Goal: Task Accomplishment & Management: Manage account settings

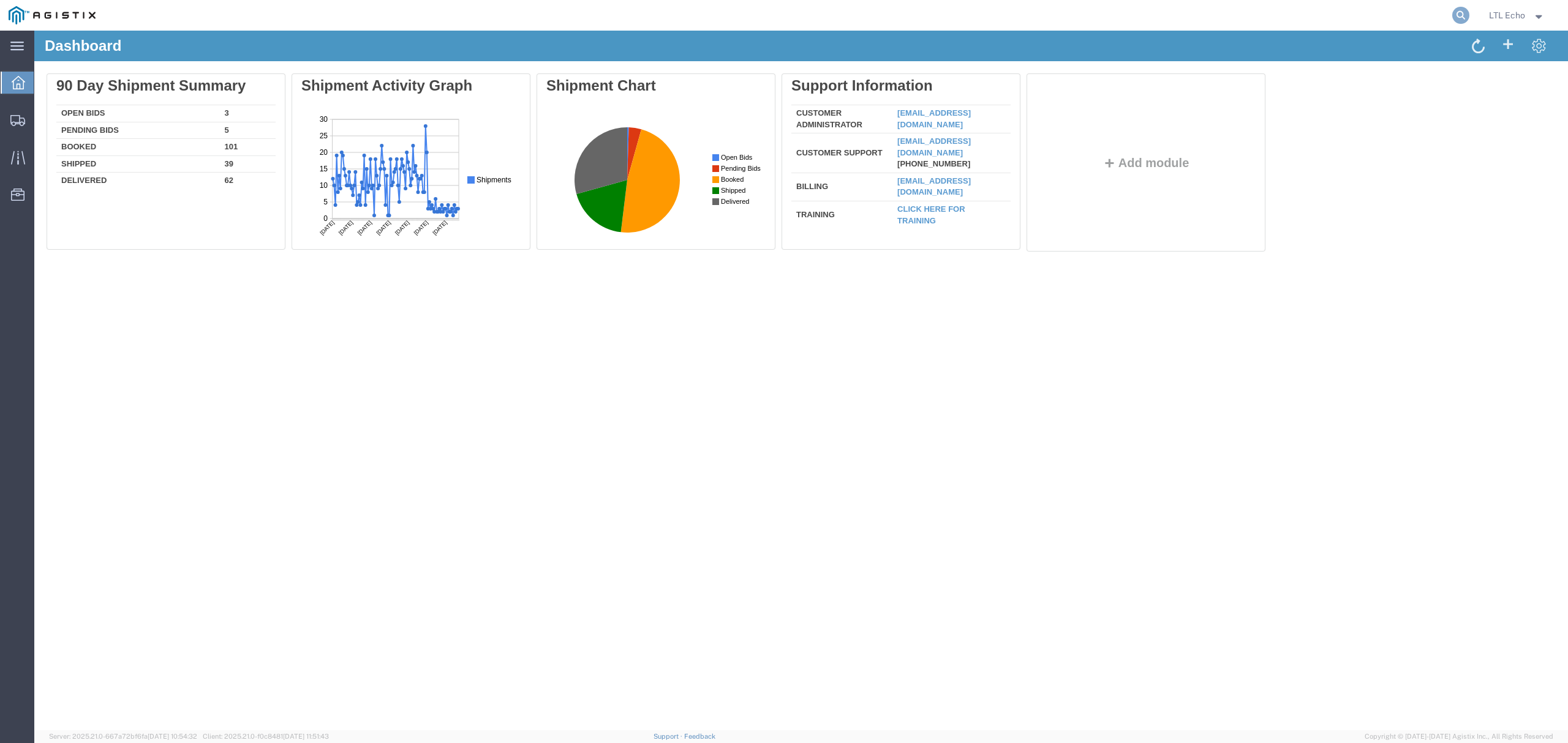
click at [1459, 8] on icon at bounding box center [1461, 15] width 17 height 17
click at [1426, 11] on input "search" at bounding box center [1266, 15] width 372 height 29
paste input "57096737"
type input "57096737"
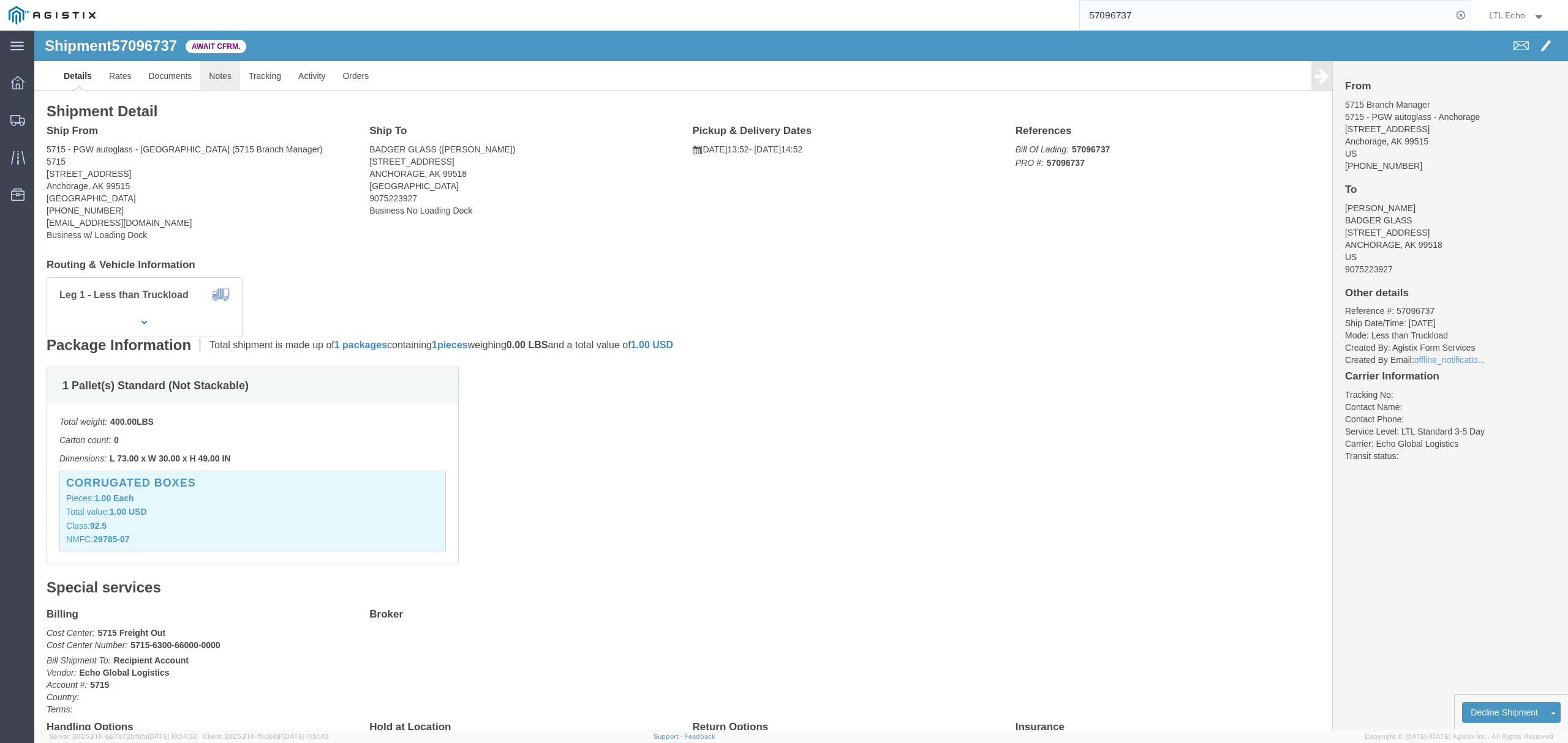
click link "Notes"
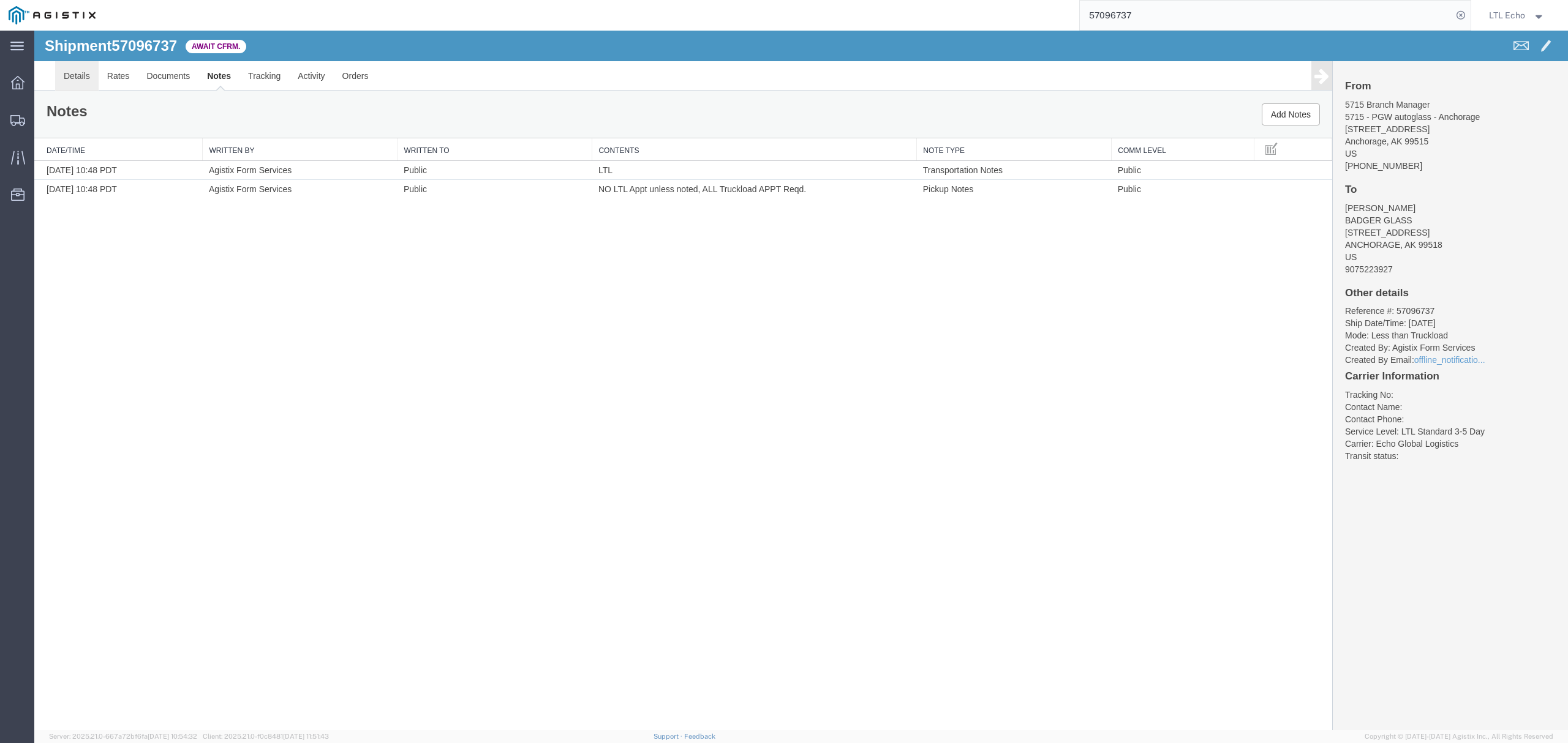
click at [87, 75] on link "Details" at bounding box center [77, 75] width 44 height 29
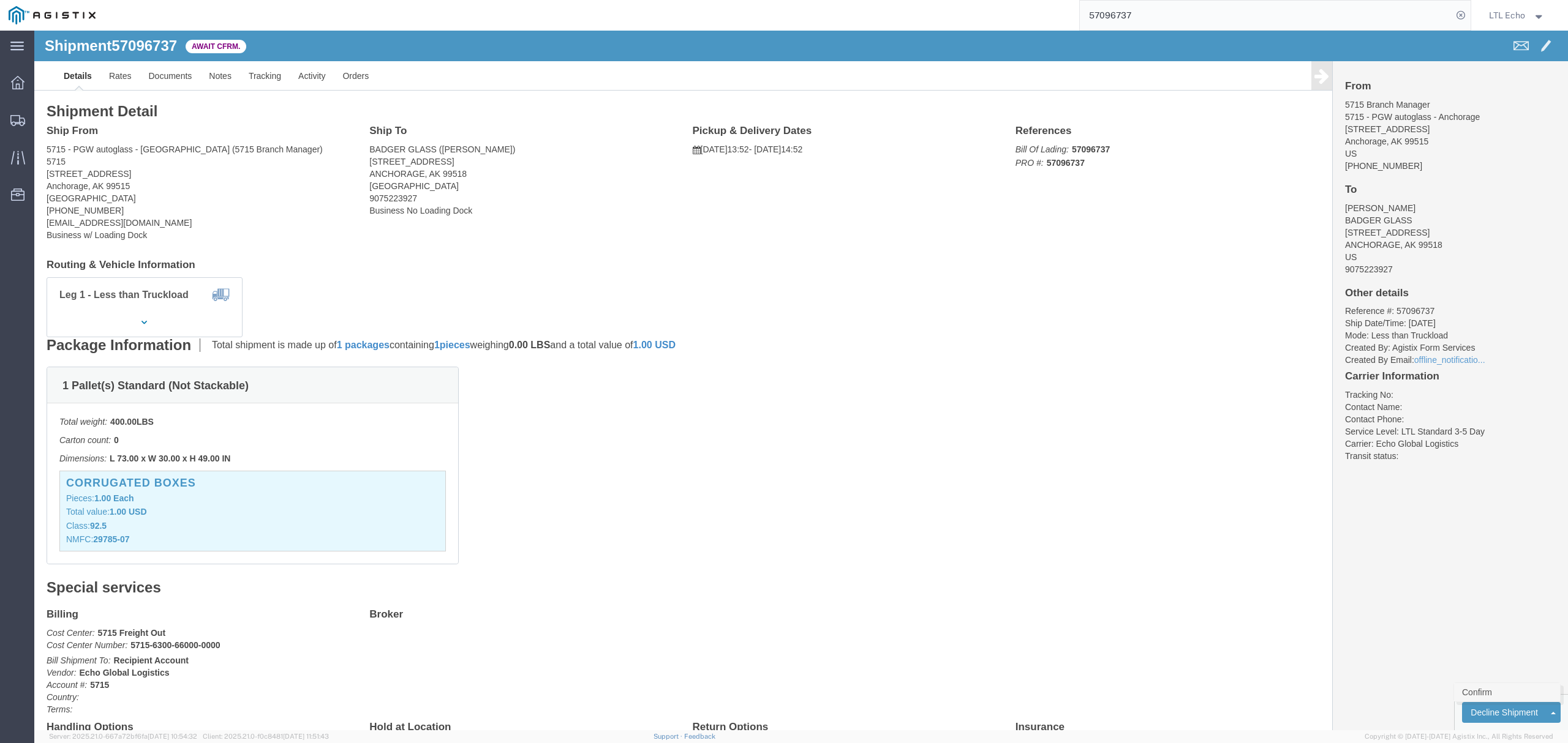
click link "Confirm"
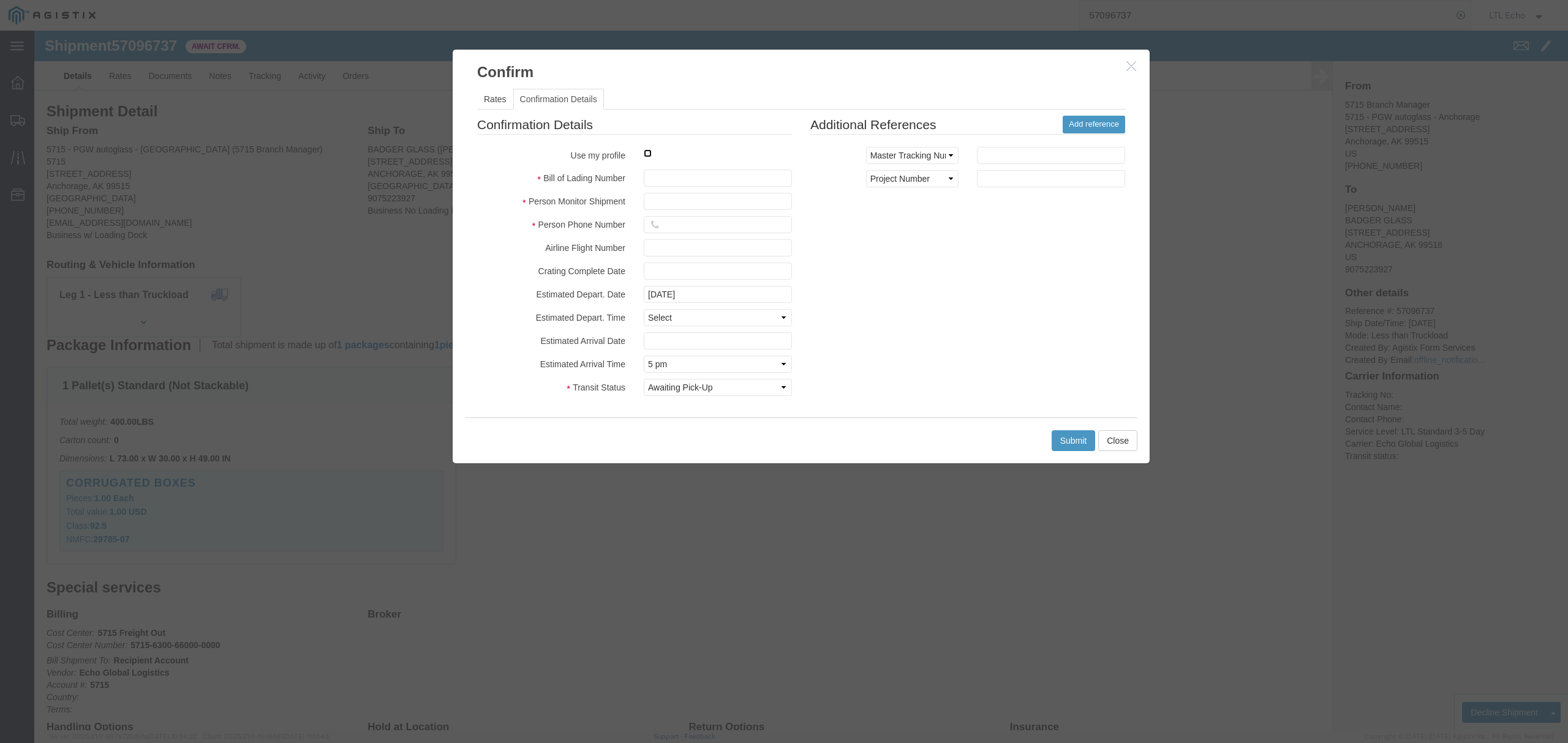
click input "checkbox"
checkbox input "true"
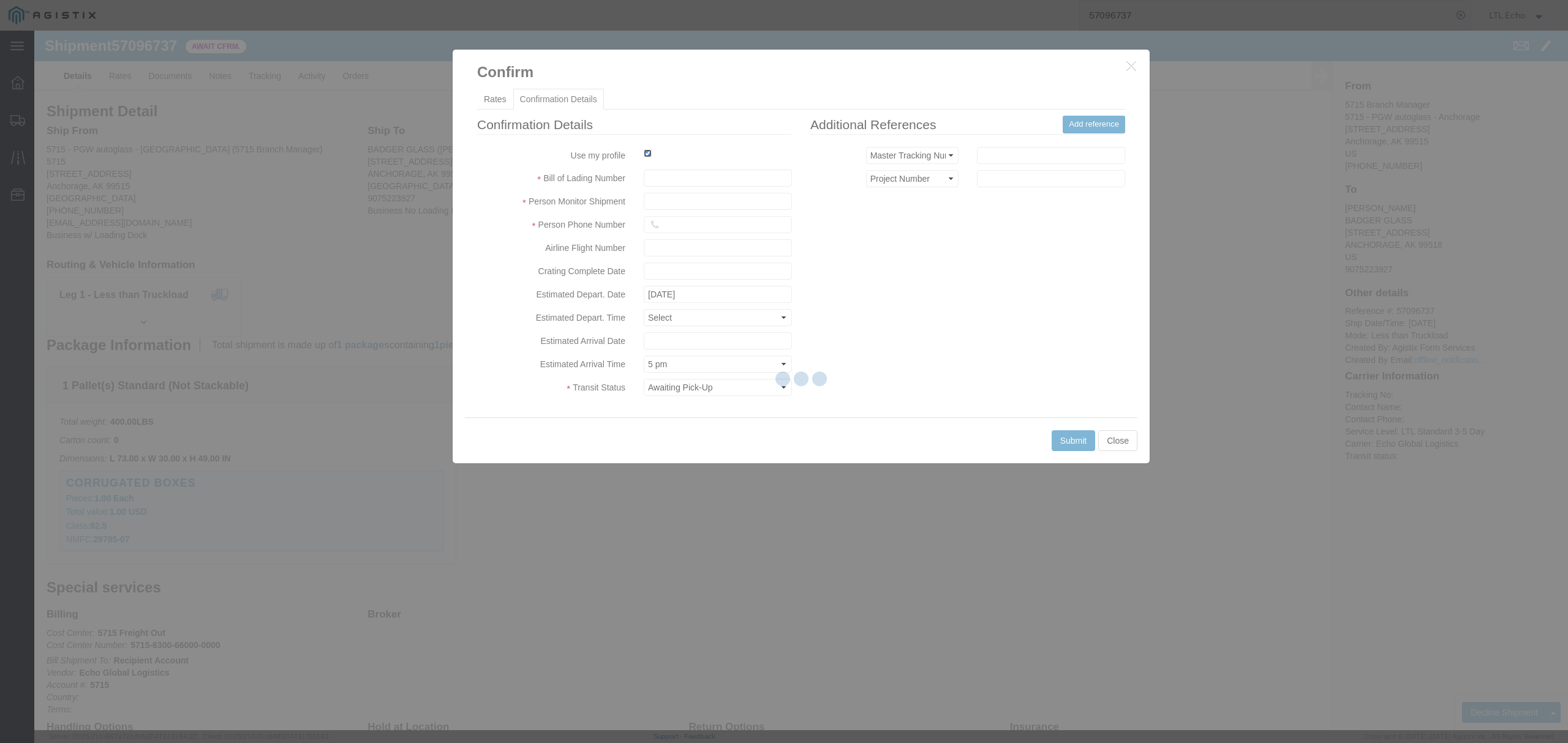
type input "LTL Echo"
type input "+ 8005116111"
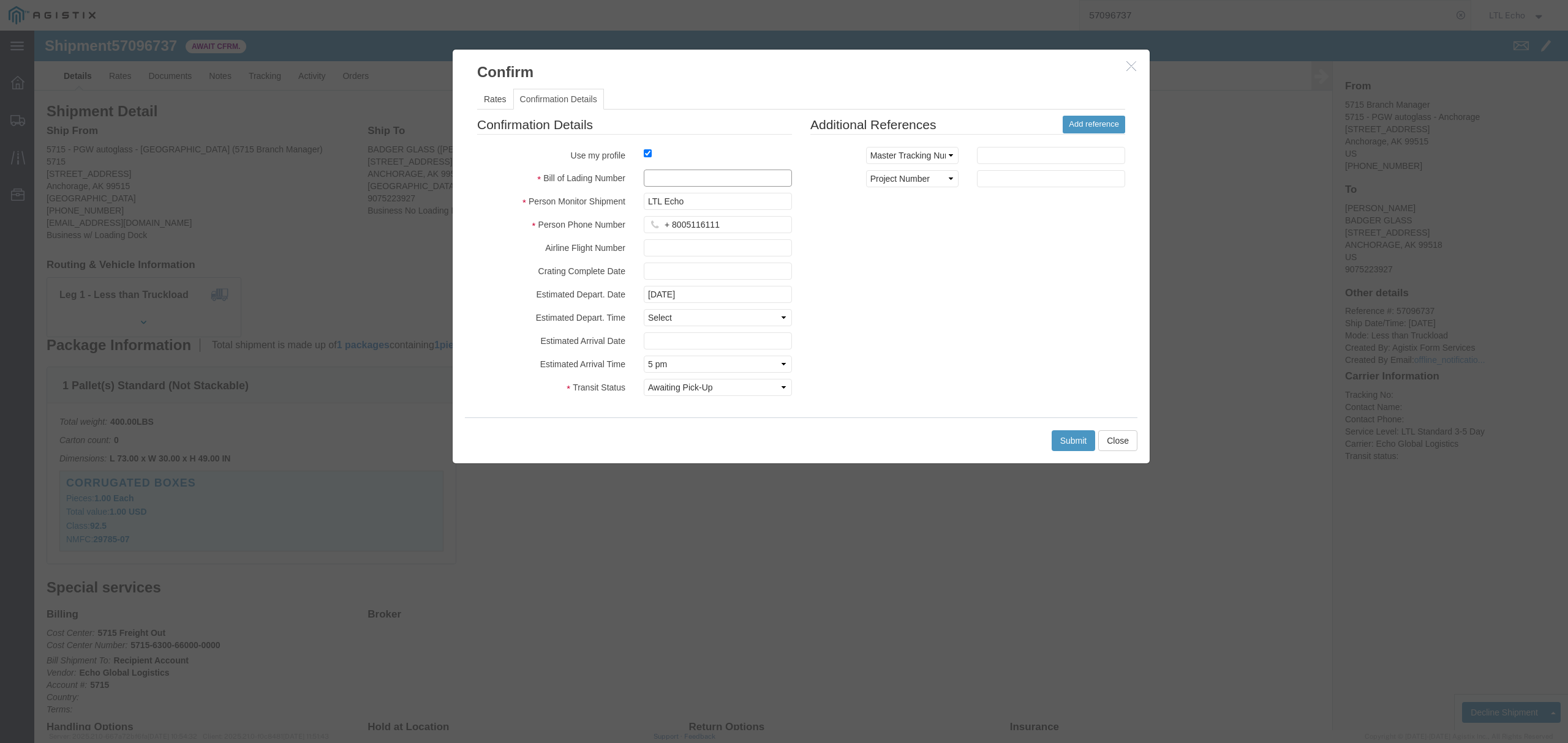
click input "text"
paste input "64654129"
type input "64654129"
click button "Submit"
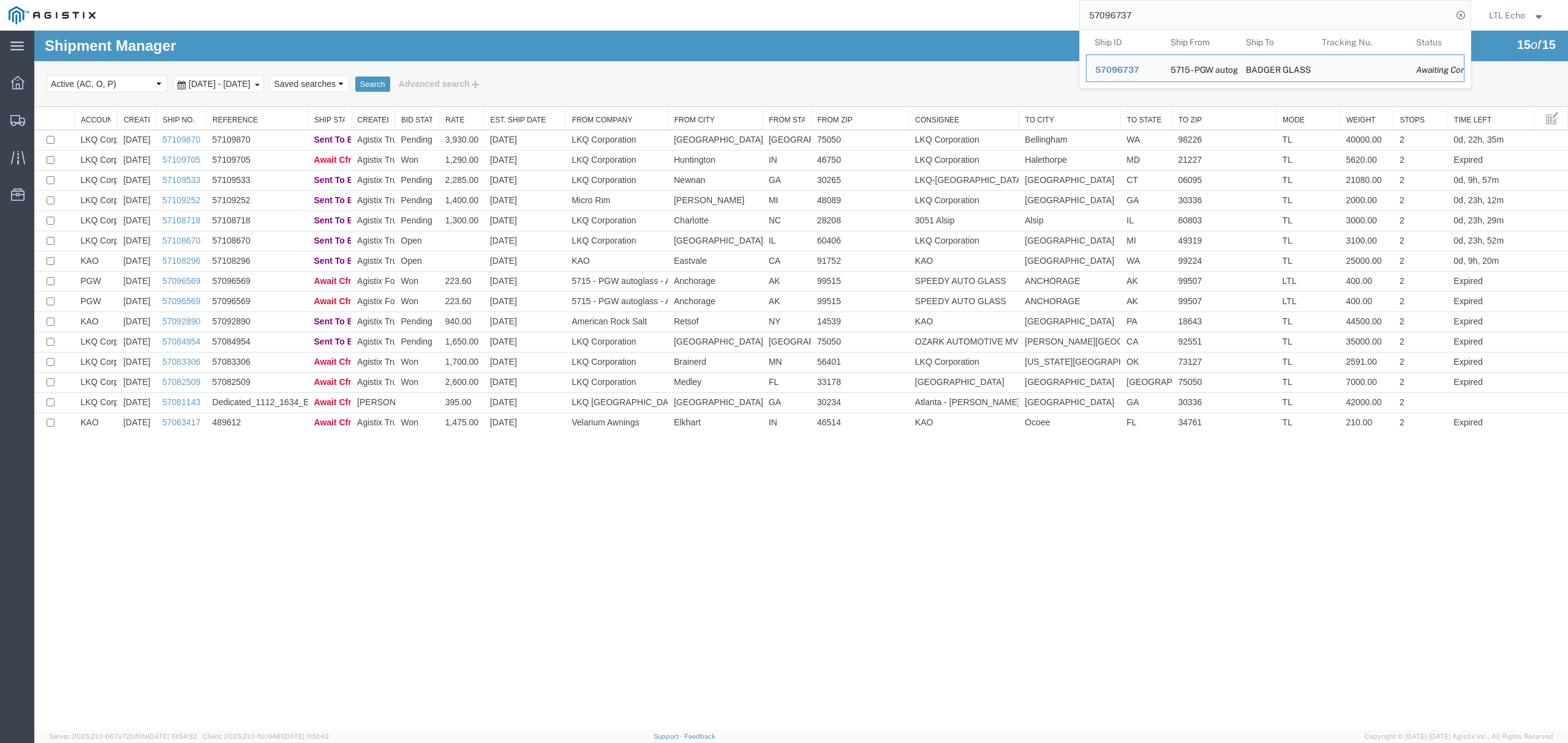
drag, startPoint x: 1199, startPoint y: 35, endPoint x: 817, endPoint y: 74, distance: 384.0
paste input "569"
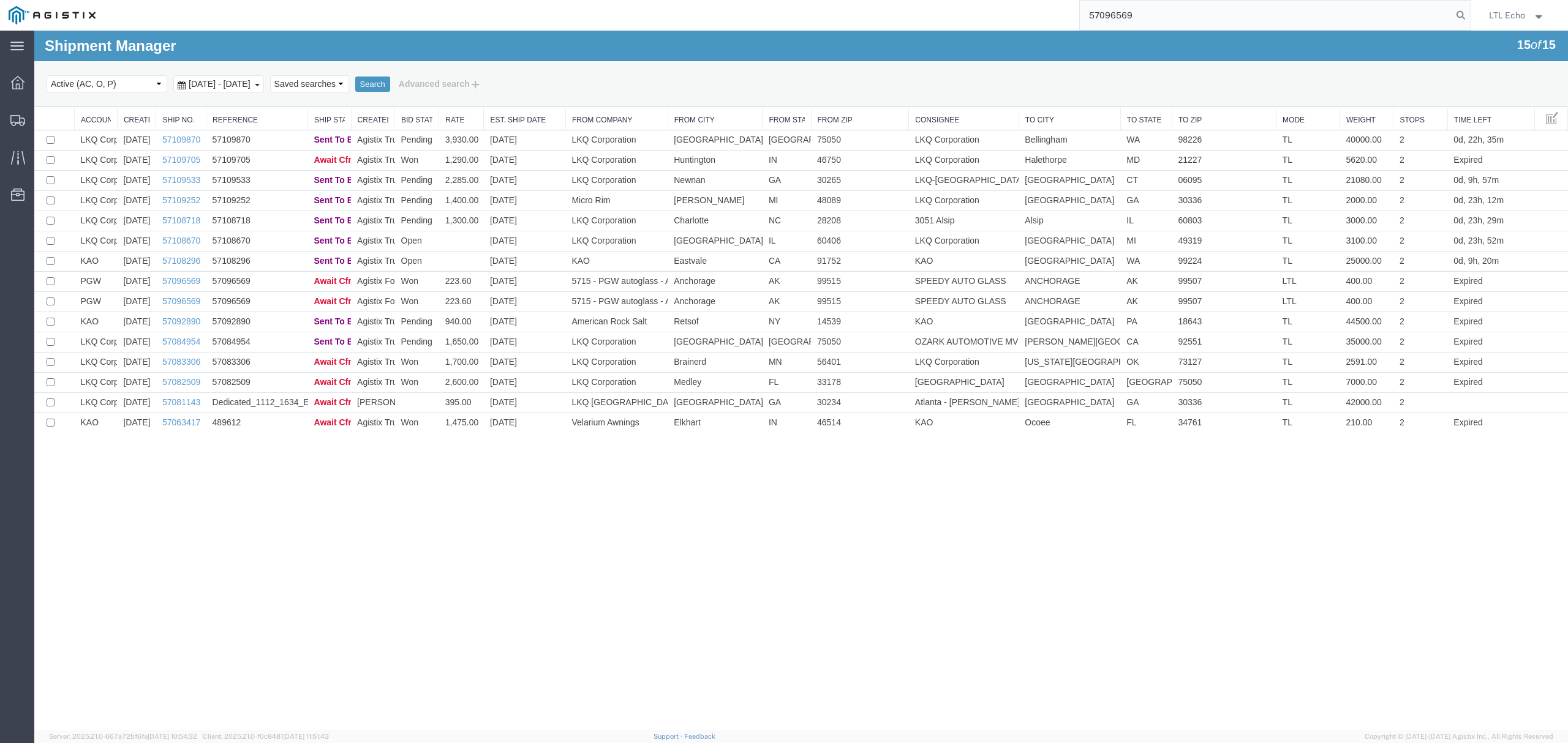
type input "57096569"
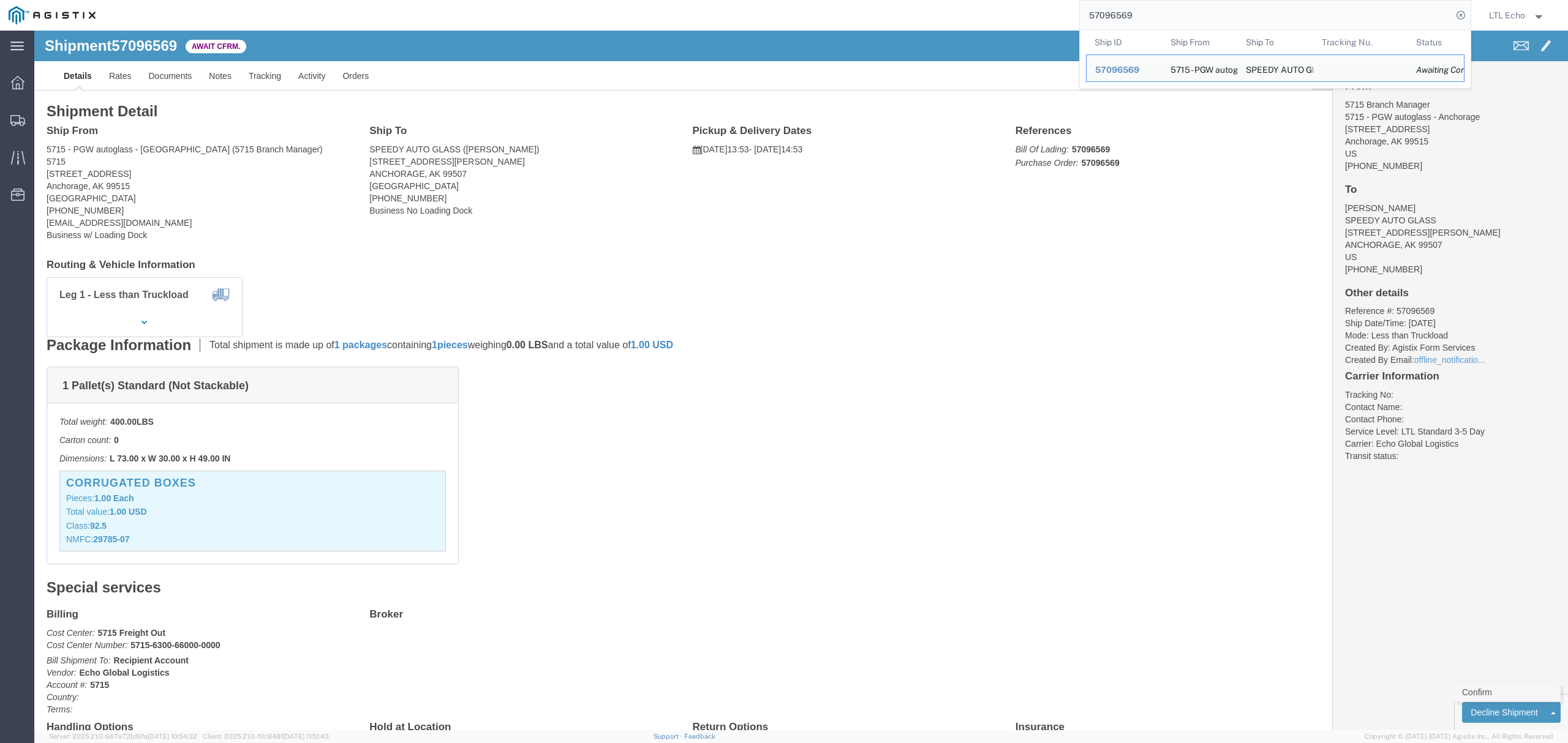
click link "Confirm"
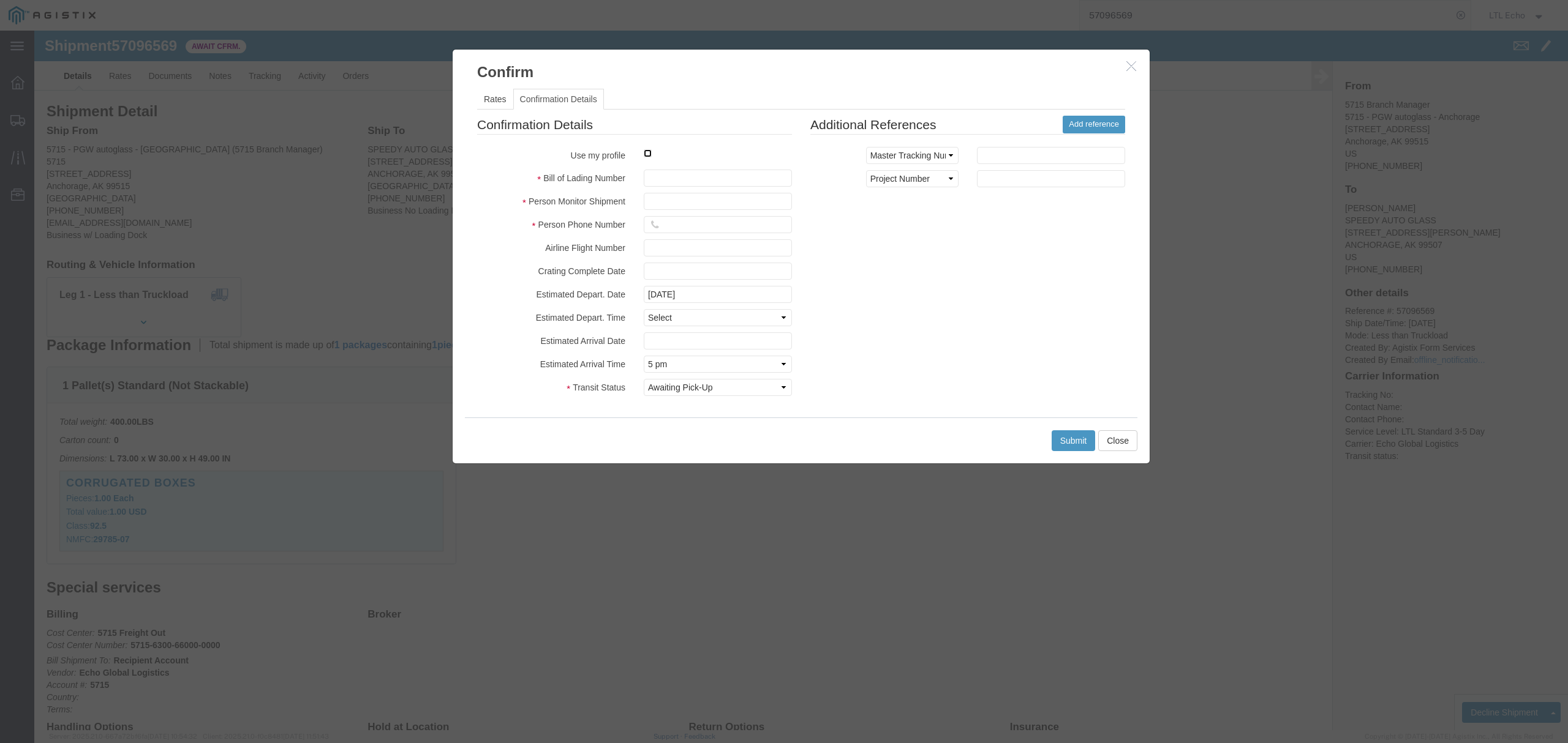
click input "checkbox"
checkbox input "true"
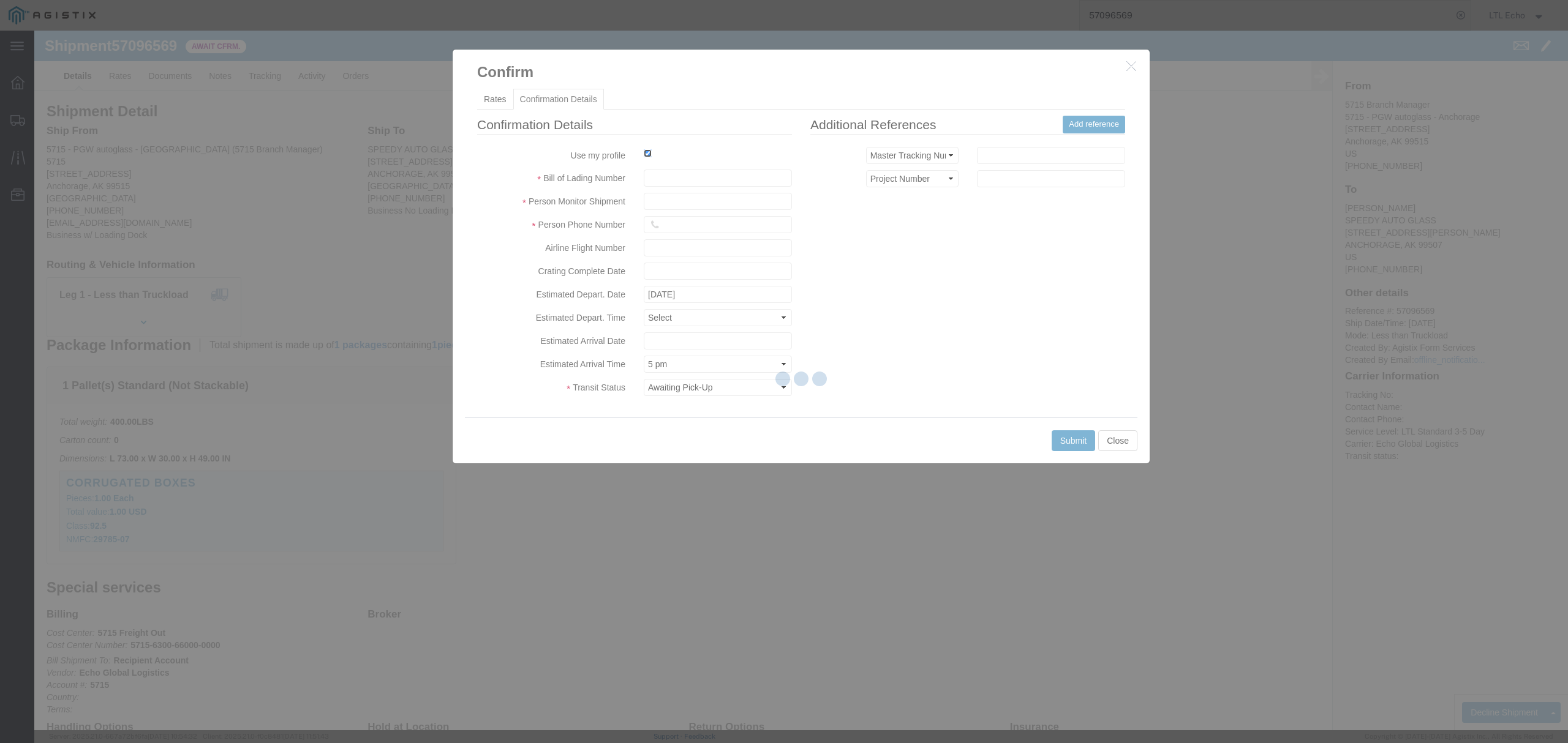
type input "LTL Echo"
type input "+ 8005116111"
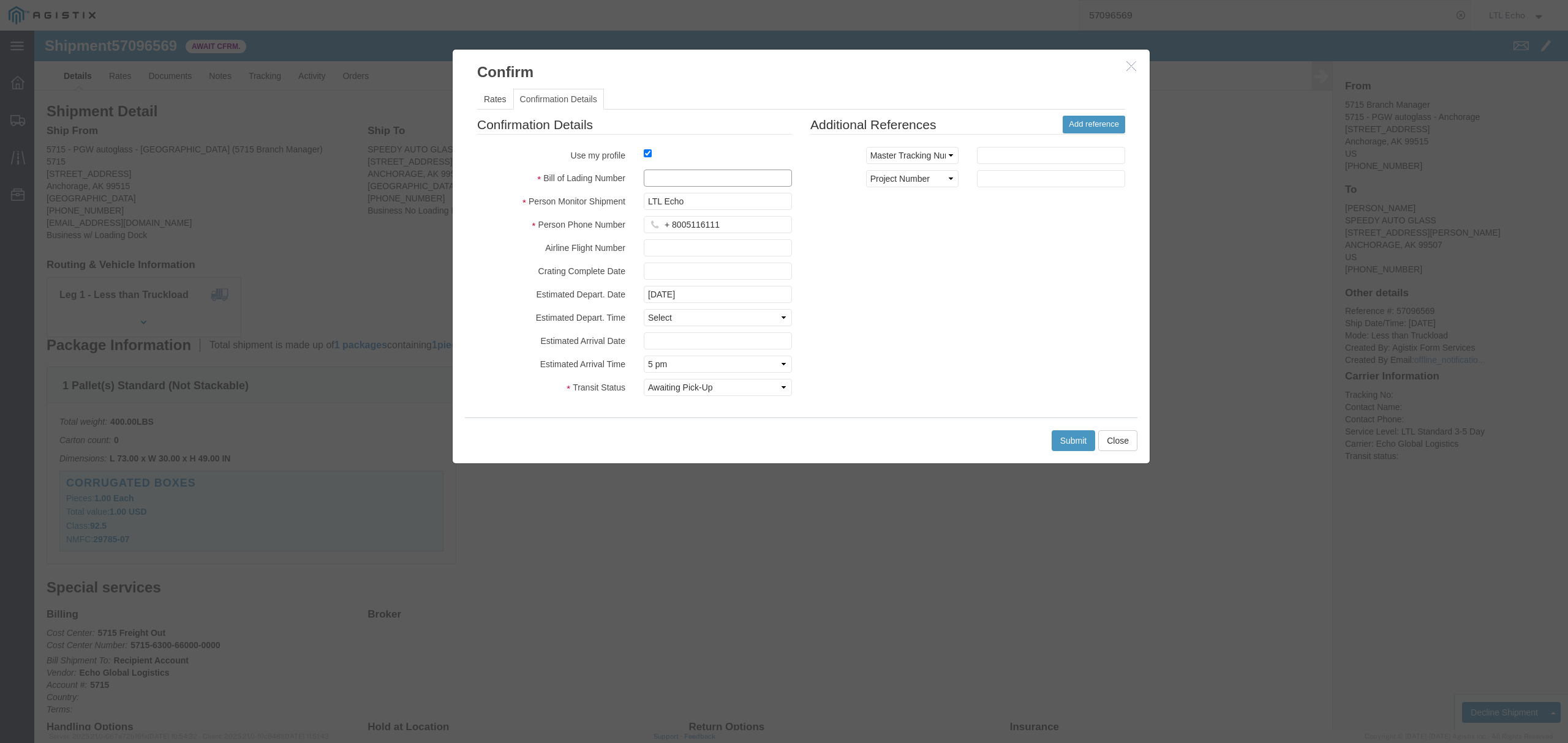
click input "text"
paste input "64653527"
type input "64653527"
click button "Submit"
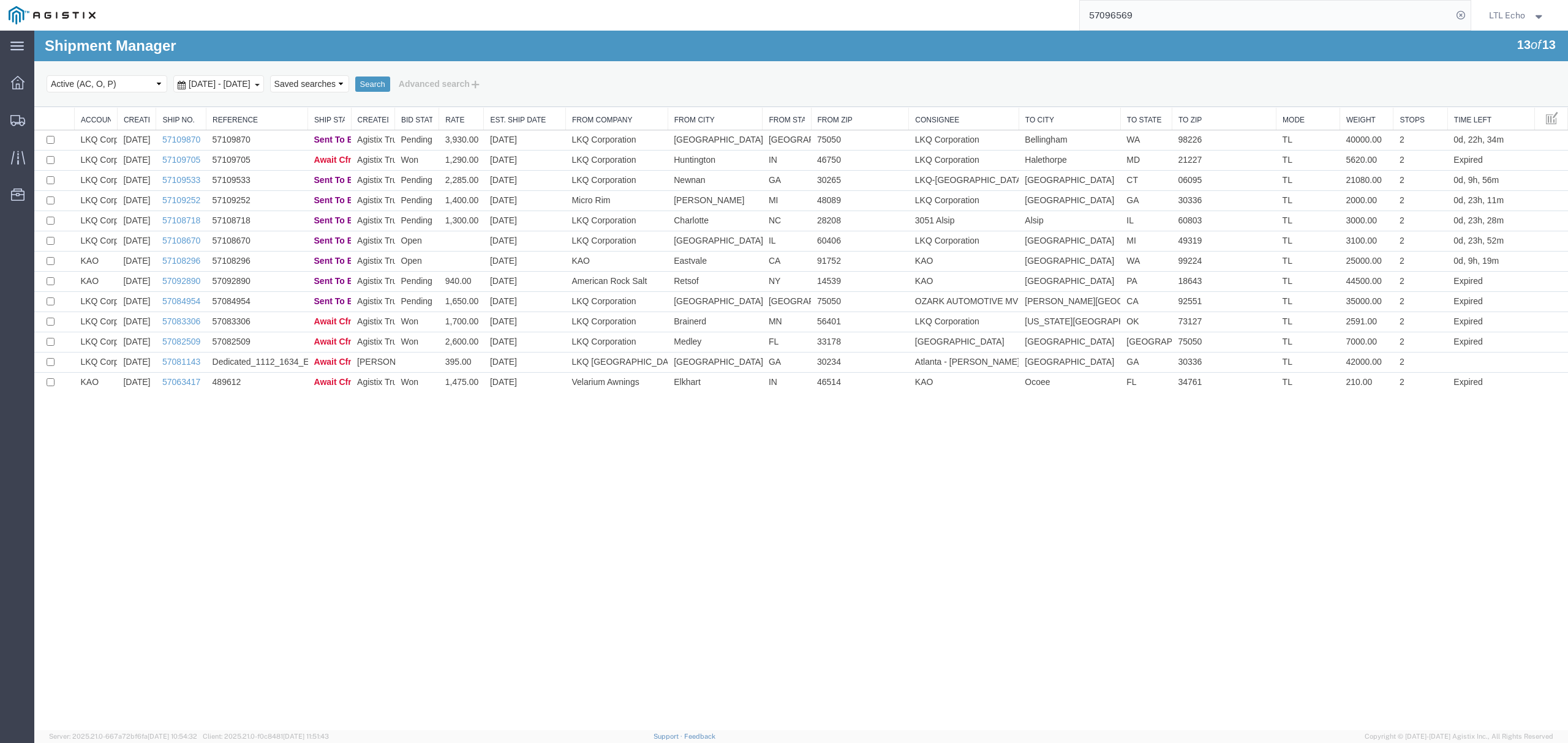
click at [775, 531] on div "Shipment Manager 13 of 13 Search Select status Active (AC, O, P) All Approved A…" at bounding box center [801, 381] width 1534 height 701
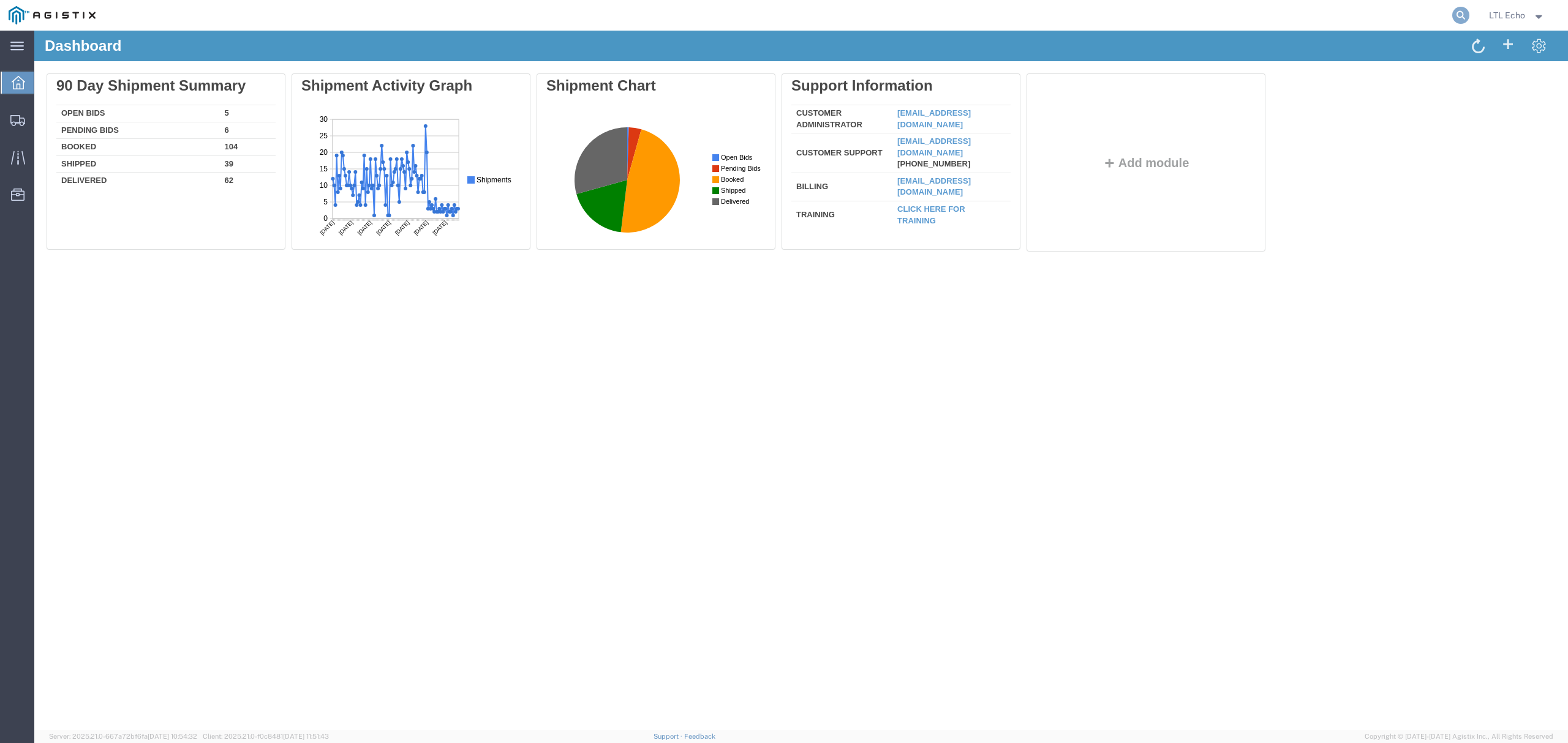
click at [1462, 11] on icon at bounding box center [1461, 15] width 17 height 17
click at [1392, 18] on input "search" at bounding box center [1266, 15] width 372 height 29
paste input "57111034"
type input "57111034"
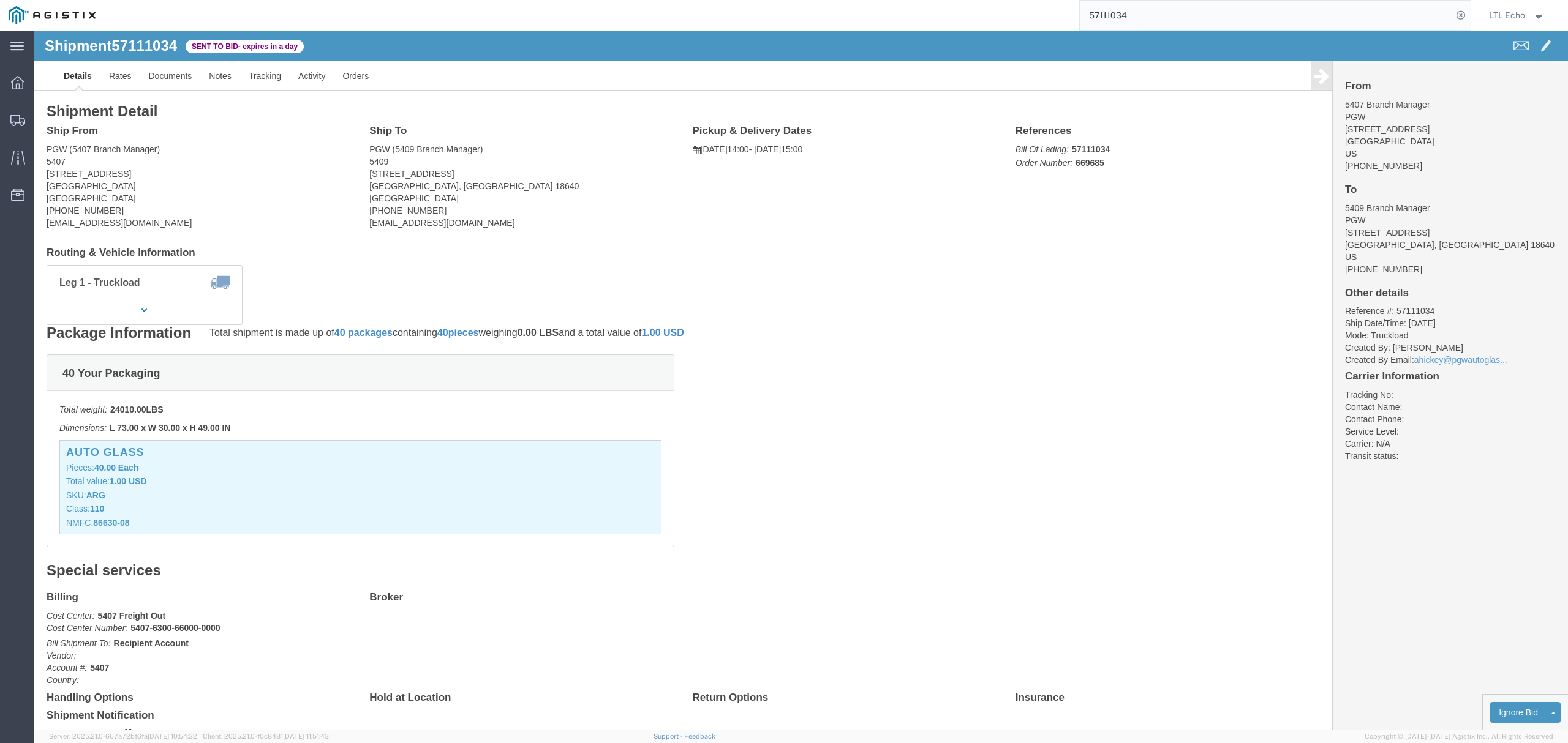
click div "Leg 1 - Truckload Vehicle 1: Standard Dry Van (53 Feet) Number of trucks: 1"
click address "PGW (5407 Branch Manager) [STREET_ADDRESS] [PHONE_NUMBER] [EMAIL_ADDRESS][DOMAI…"
copy address "85307"
click address "PGW (5409 Branch Manager) [STREET_ADDRESS] [PHONE_NUMBER] [EMAIL_ADDRESS][DOMAI…"
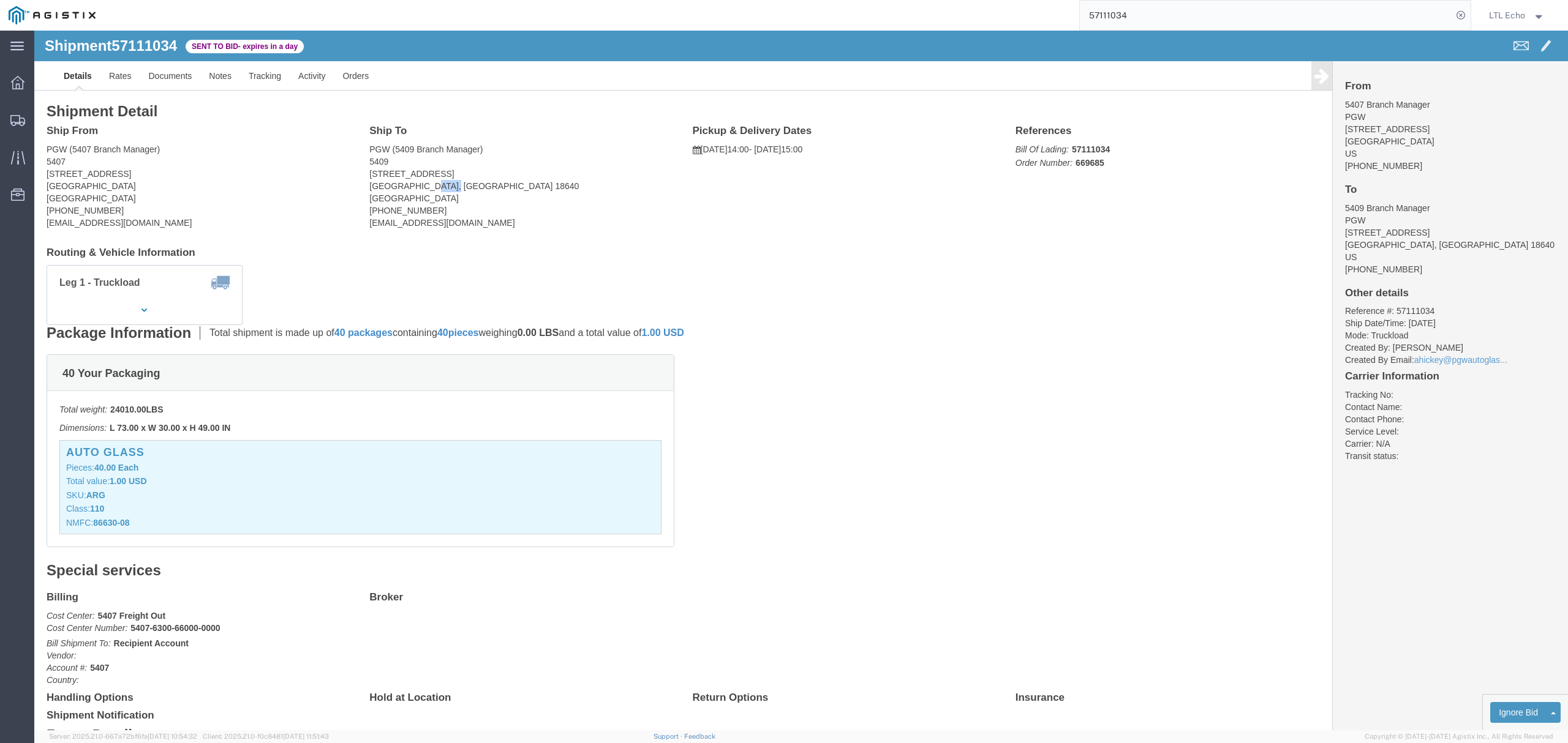
click address "PGW (5409 Branch Manager) [STREET_ADDRESS] [PHONE_NUMBER] [EMAIL_ADDRESS][DOMAI…"
copy address "18640"
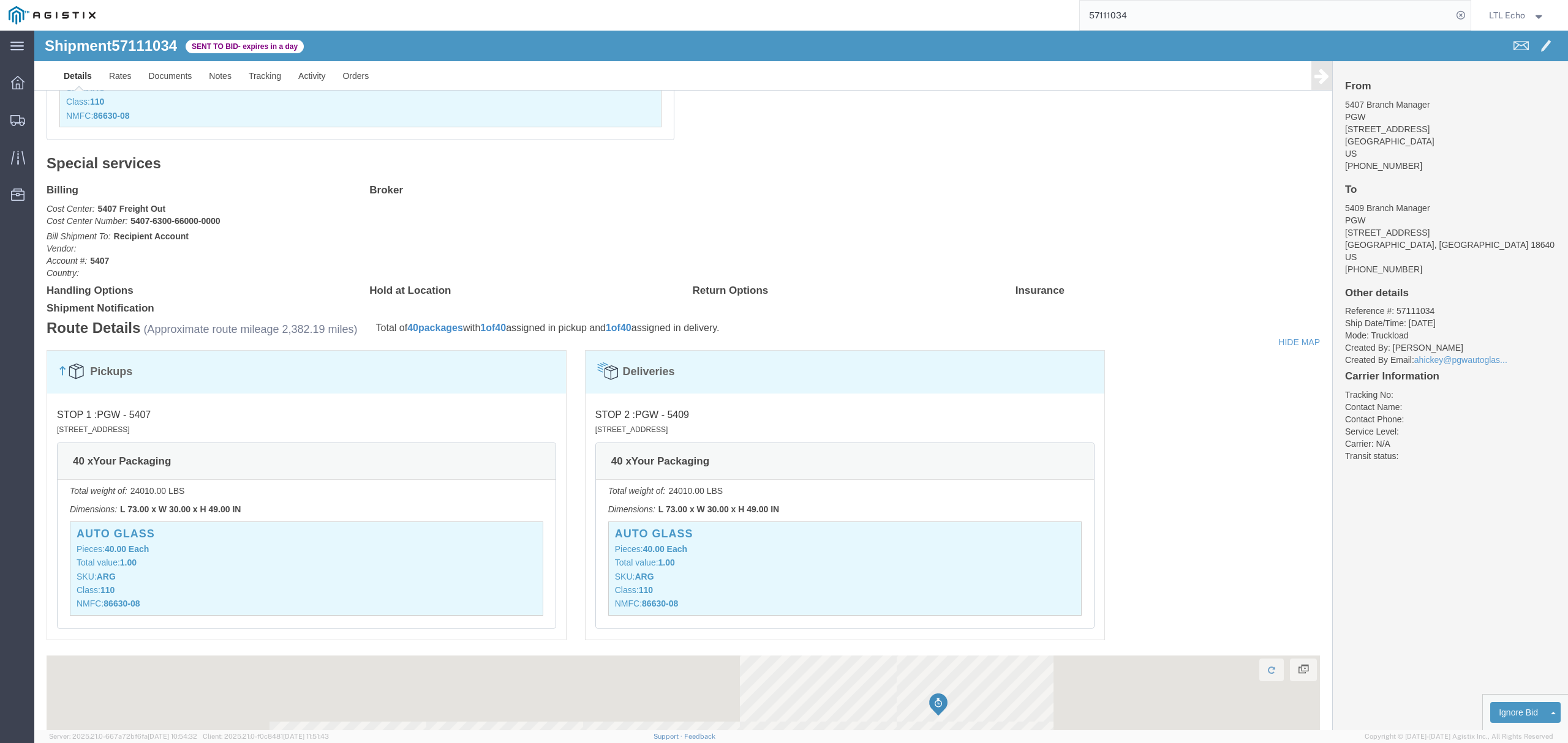
scroll to position [408, 0]
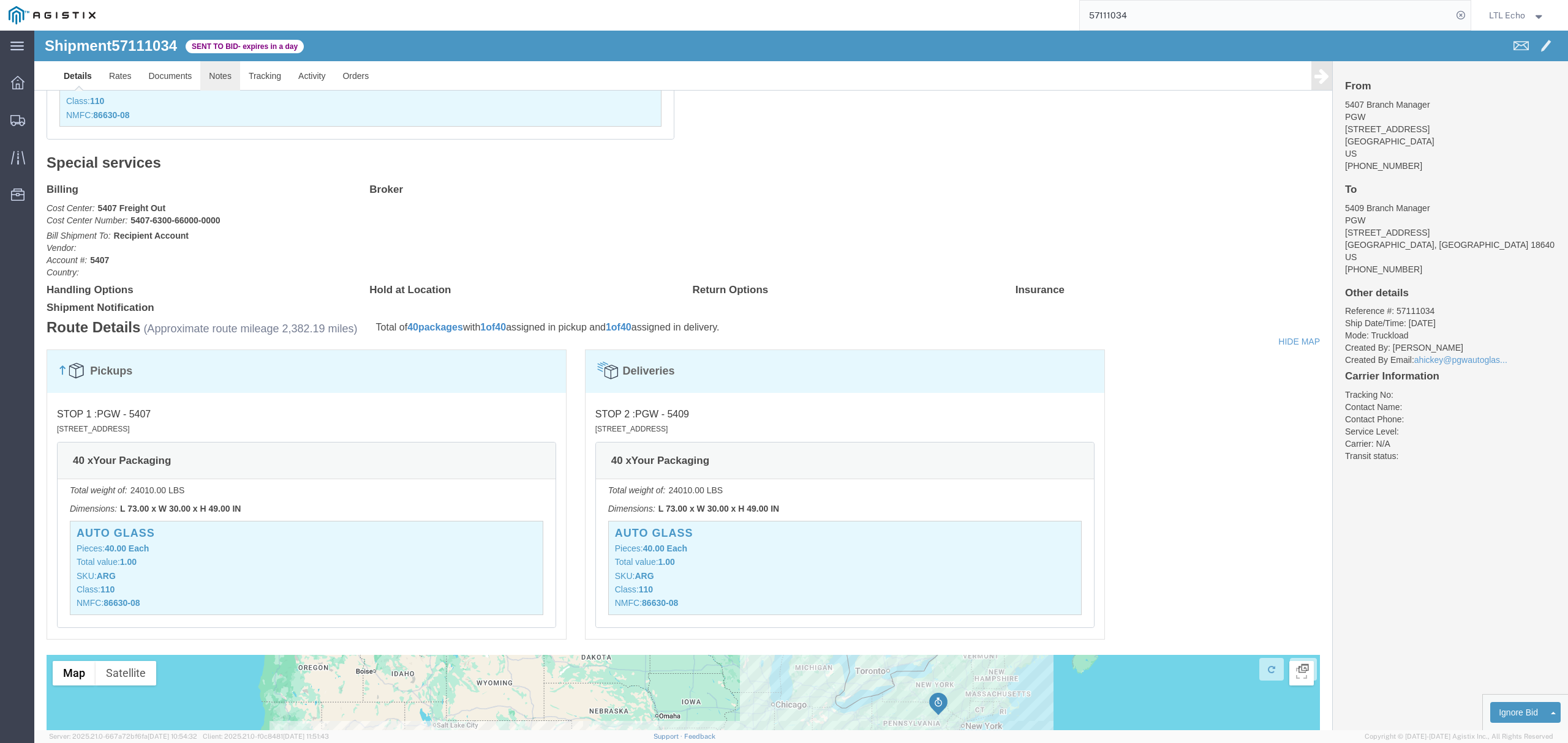
click link "Notes"
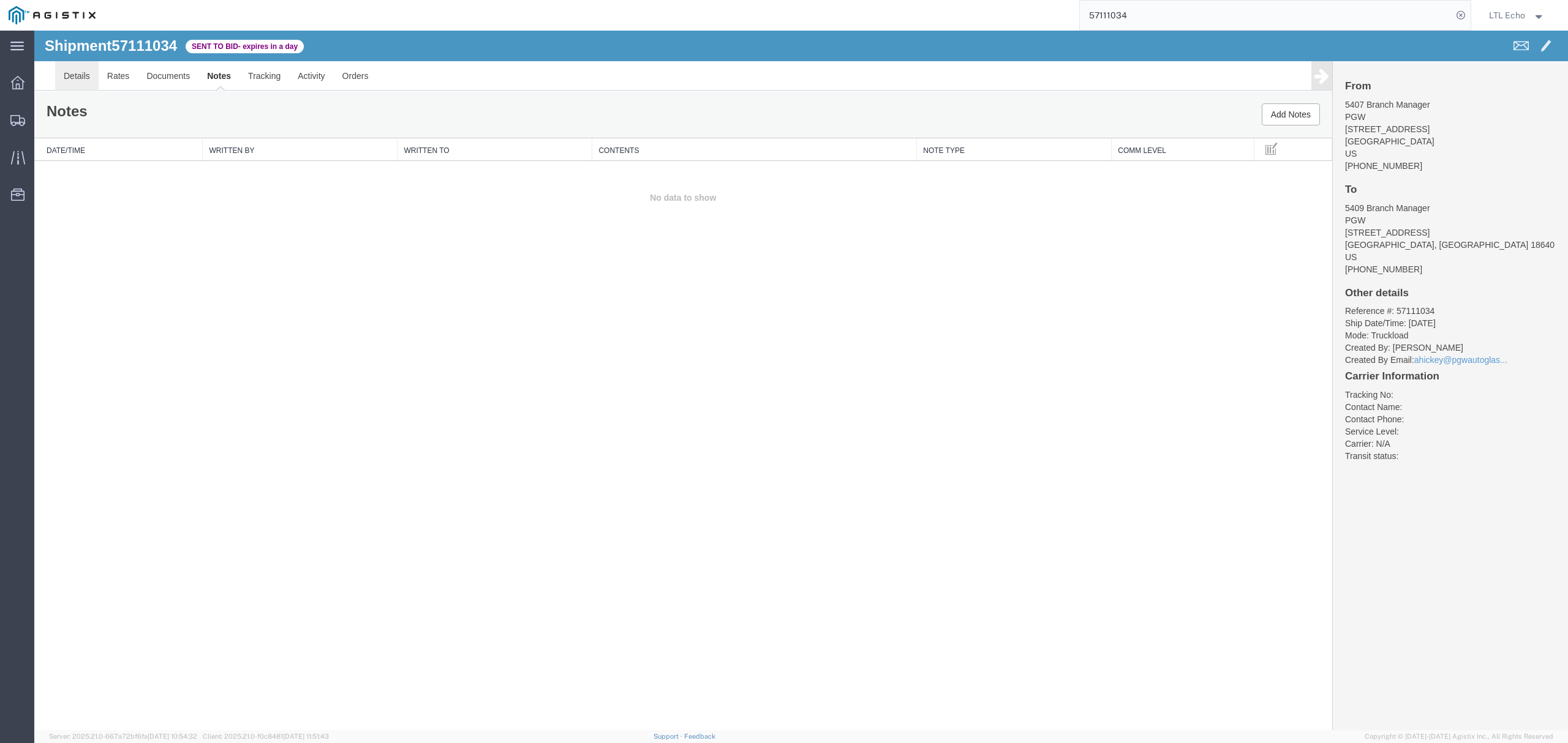
click at [88, 76] on link "Details" at bounding box center [77, 75] width 44 height 29
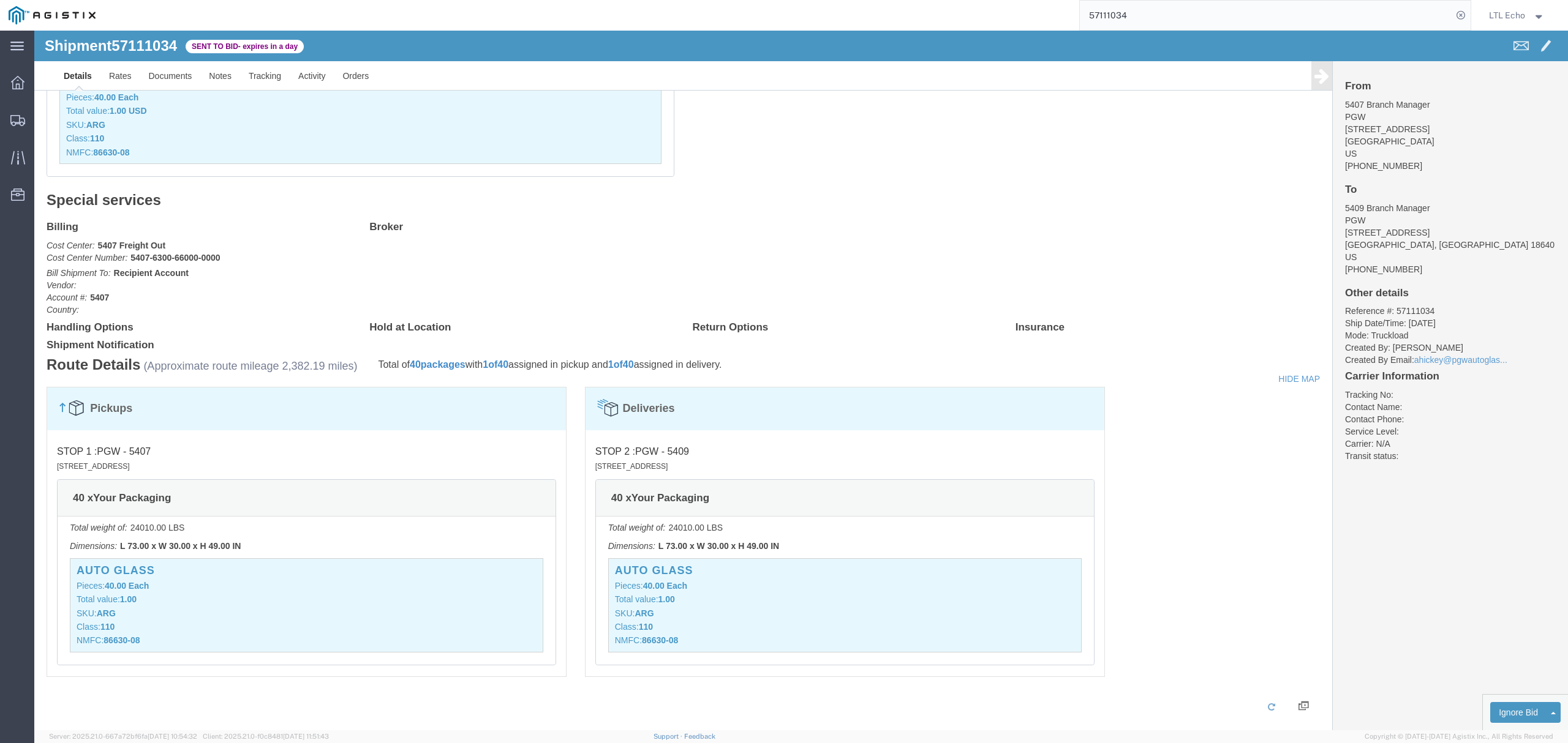
scroll to position [408, 0]
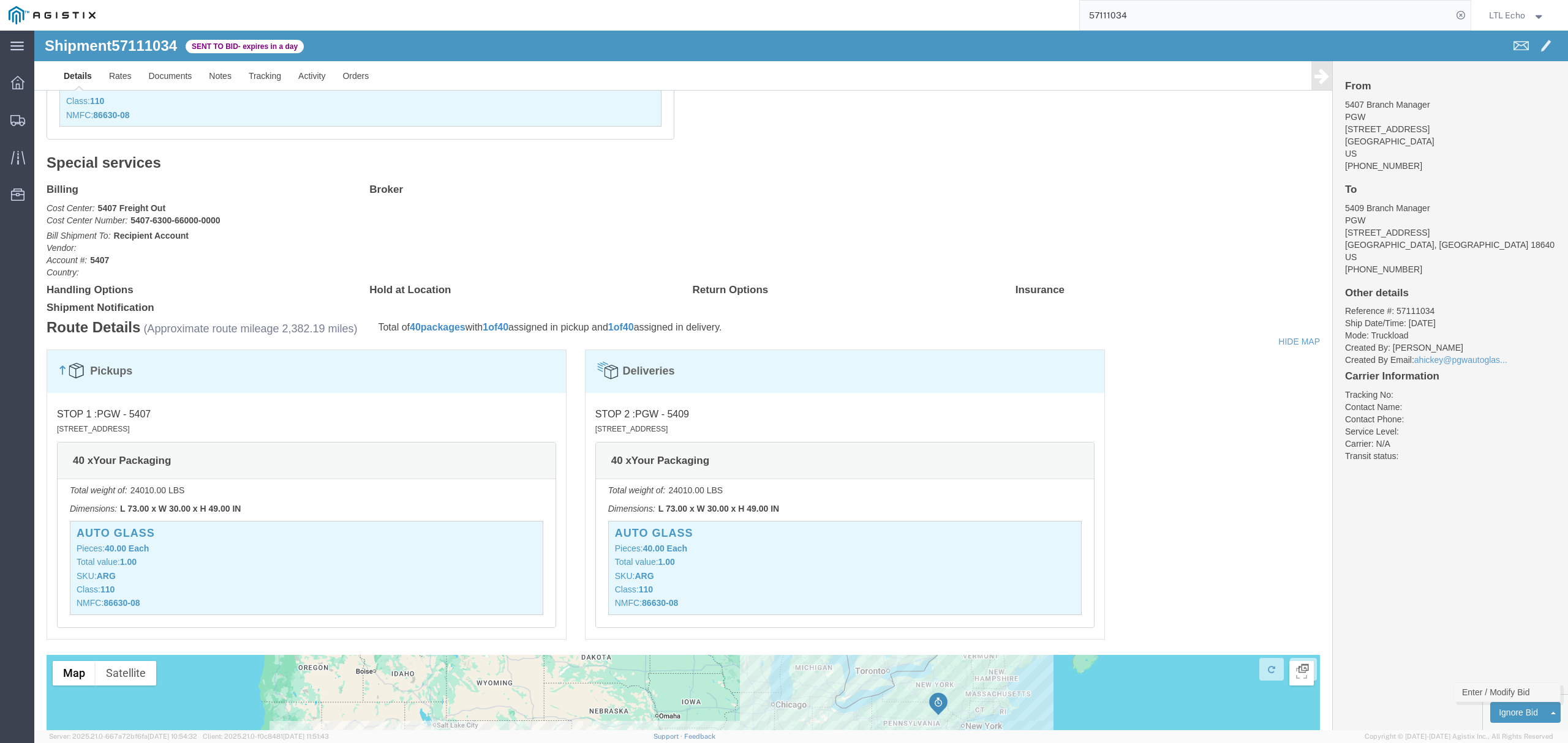
click link "Enter / Modify Bid"
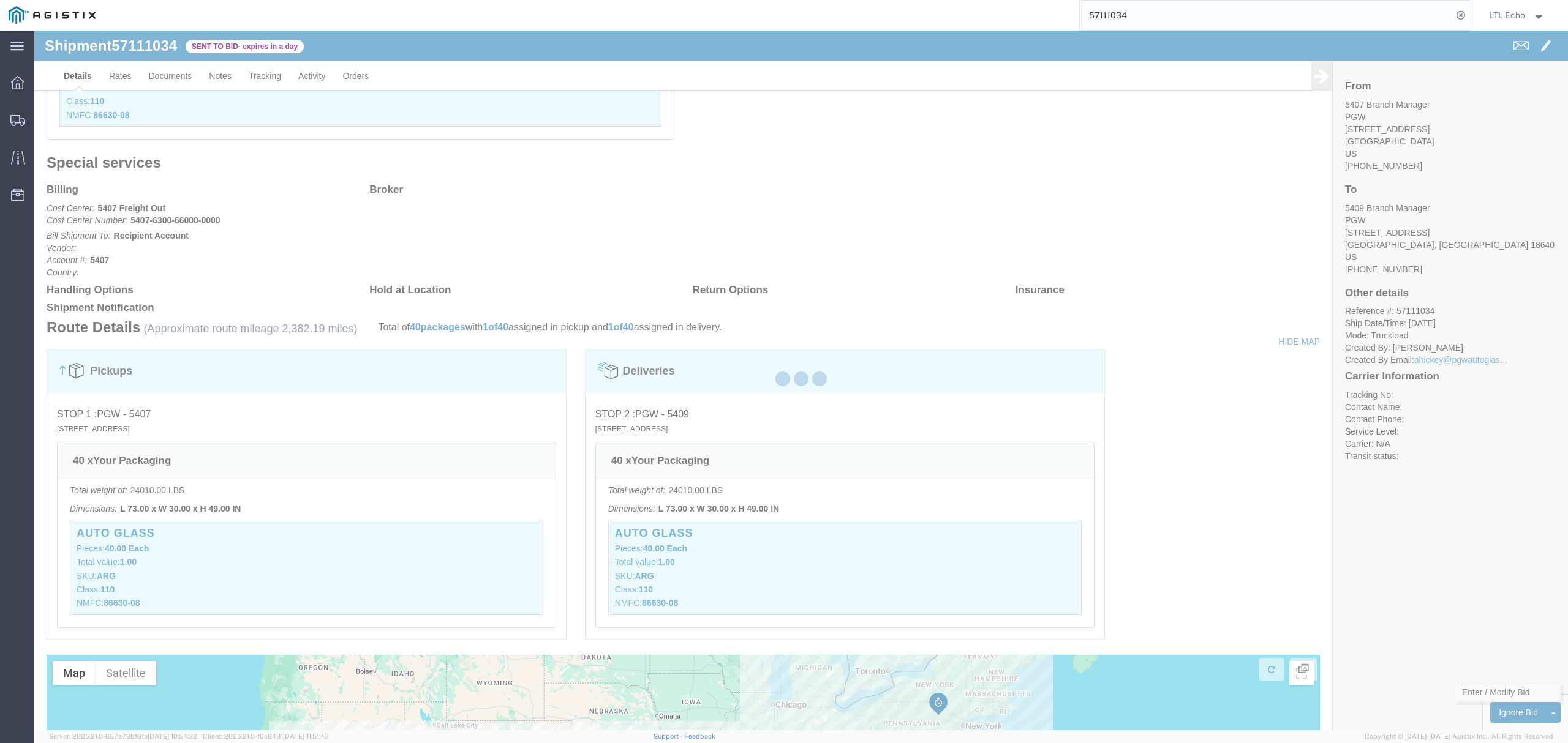
select select "4622"
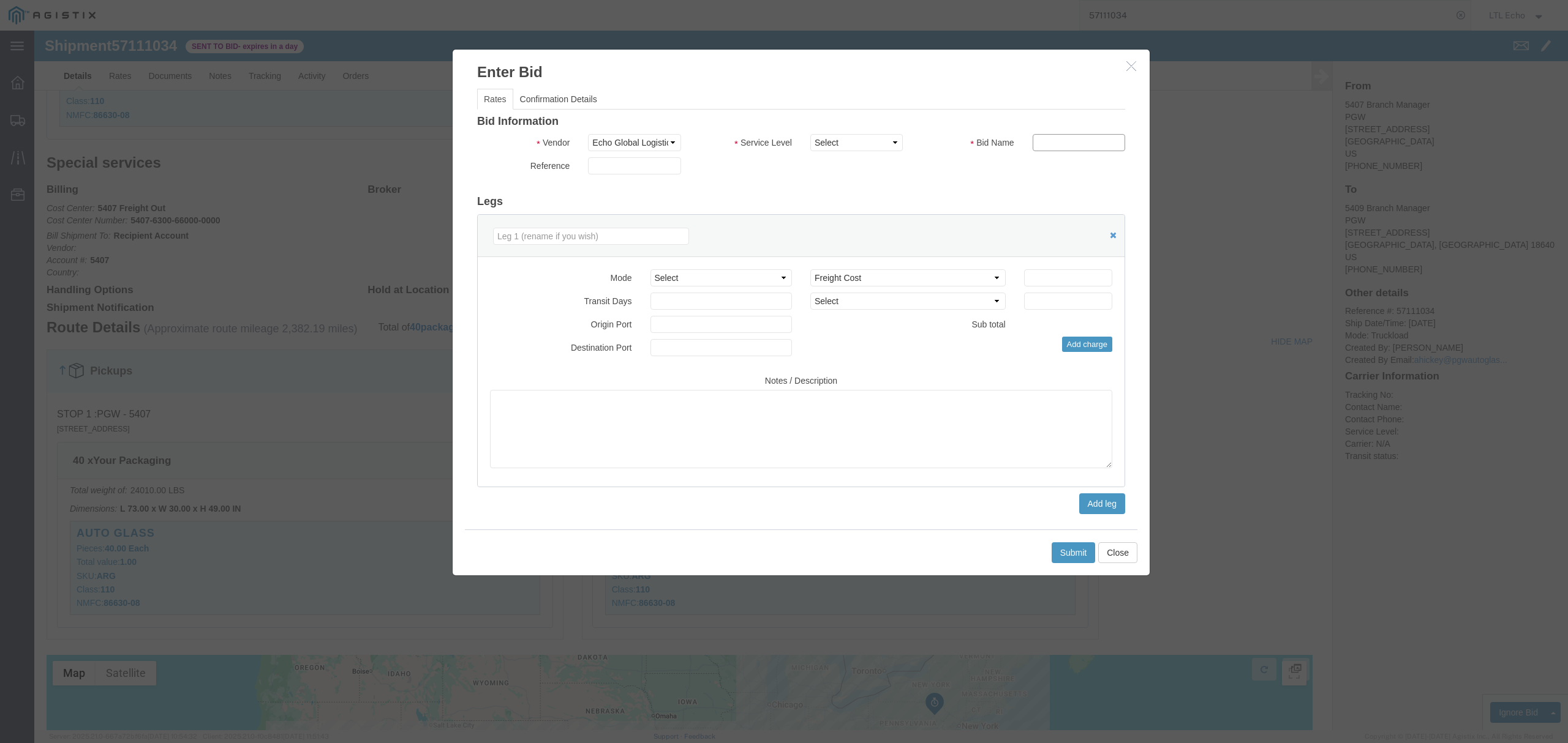
click input "text"
type input "57111034"
click input "number"
type input "5195"
click select "Select Guaranteed Next Day LTL Standard 3-5 Day Rail TL Standard 3 - 5 Day"
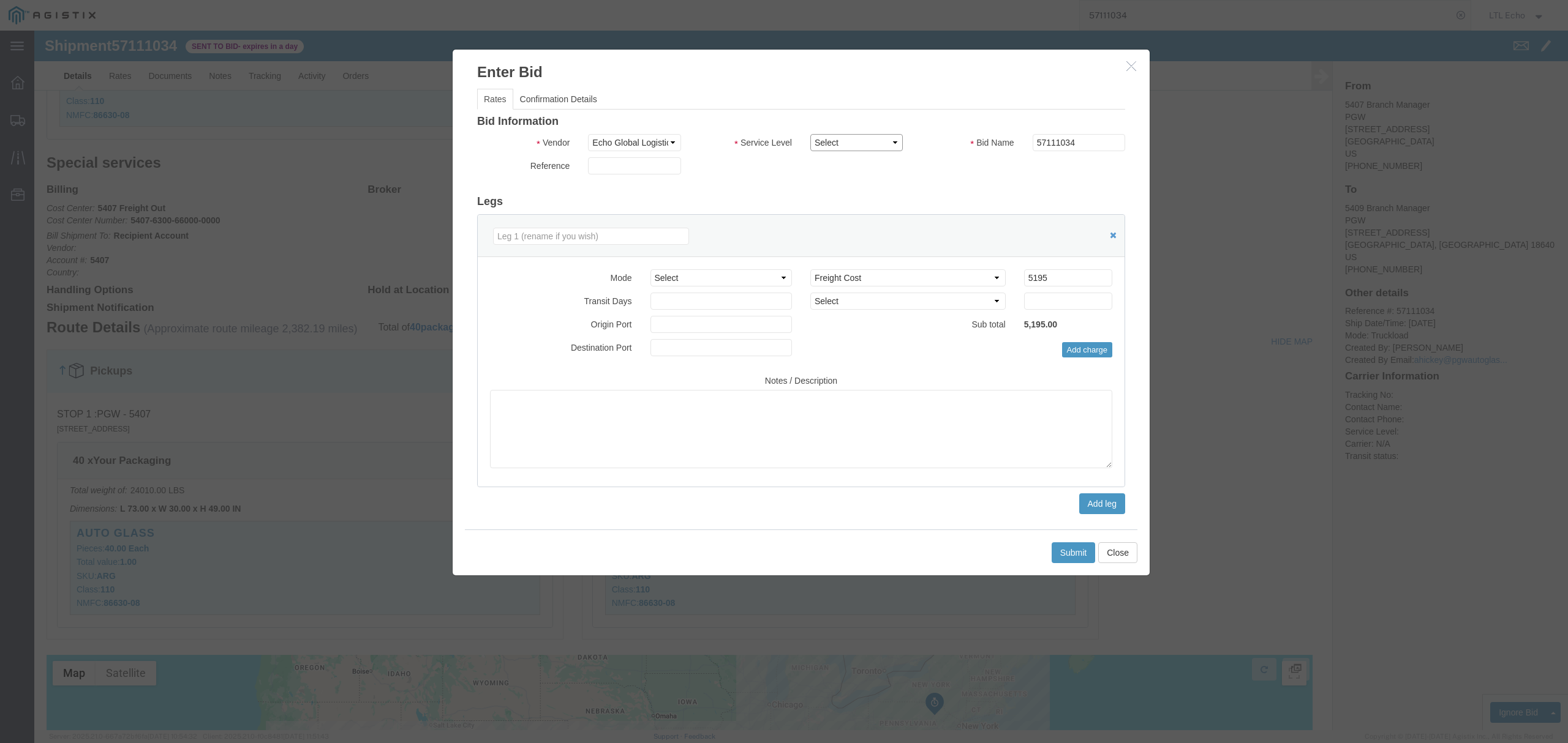
select select "13989"
click select "Select Guaranteed Next Day LTL Standard 3-5 Day Rail TL Standard 3 - 5 Day"
click button "Submit"
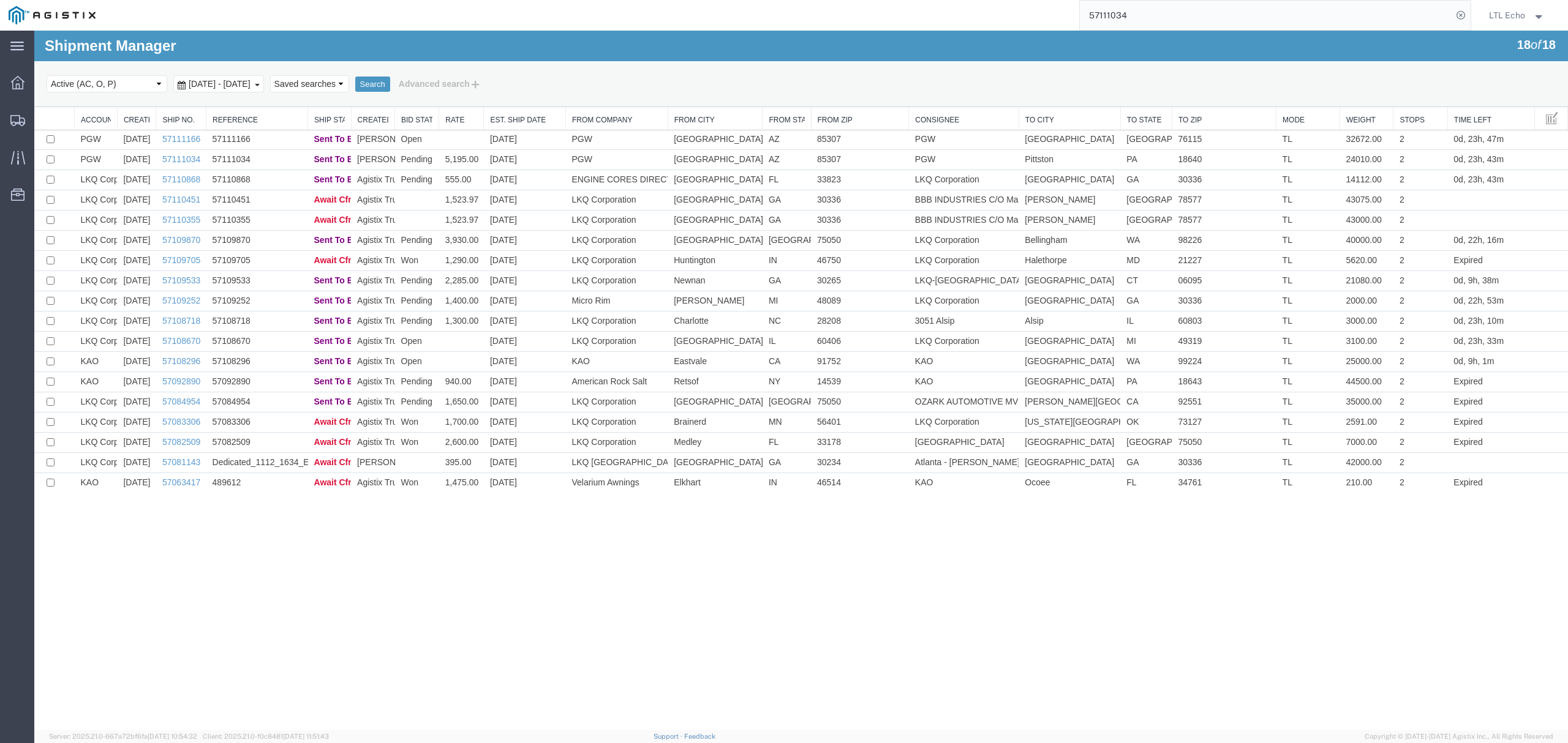
scroll to position [0, 0]
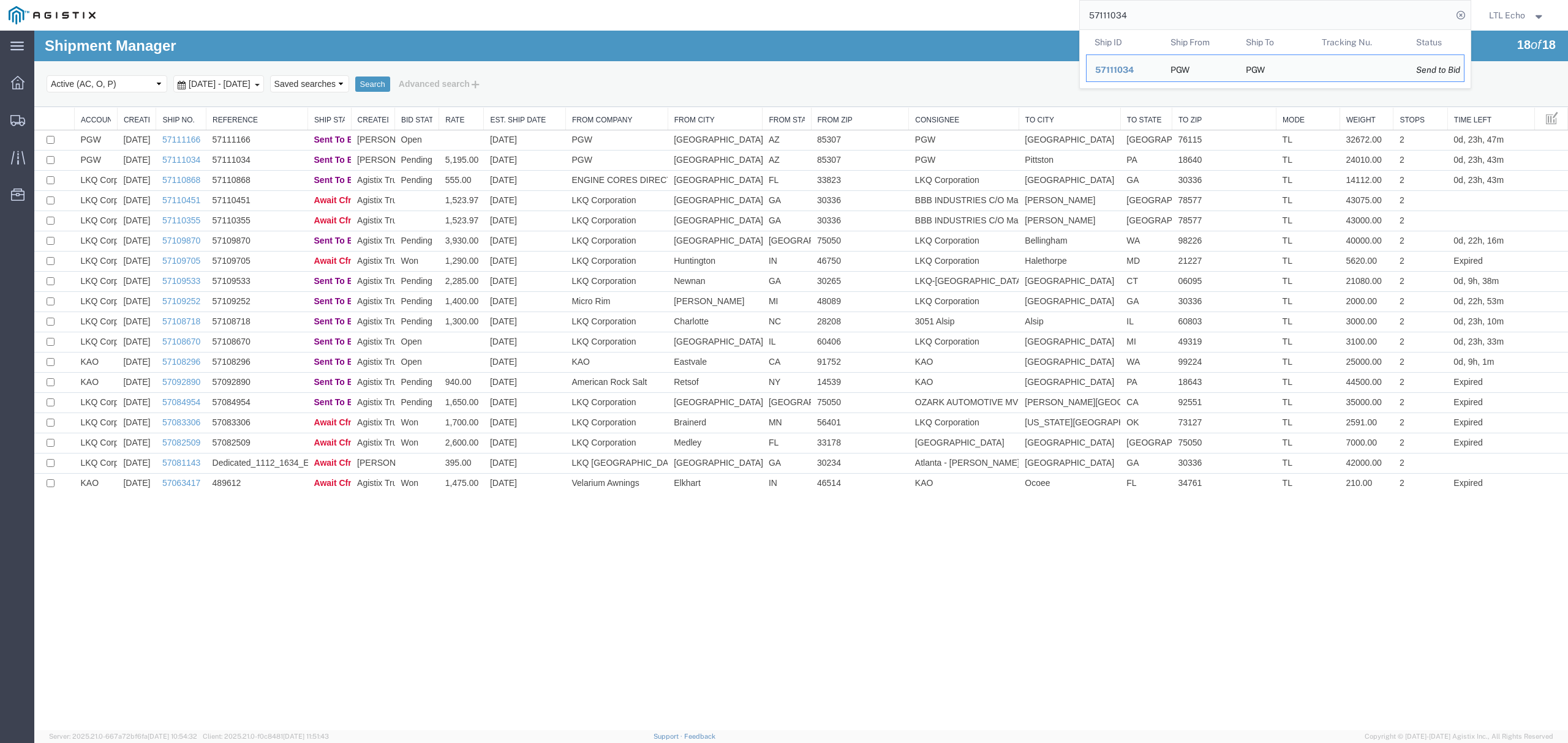
drag, startPoint x: 1180, startPoint y: 45, endPoint x: 923, endPoint y: 44, distance: 257.0
paste input "166"
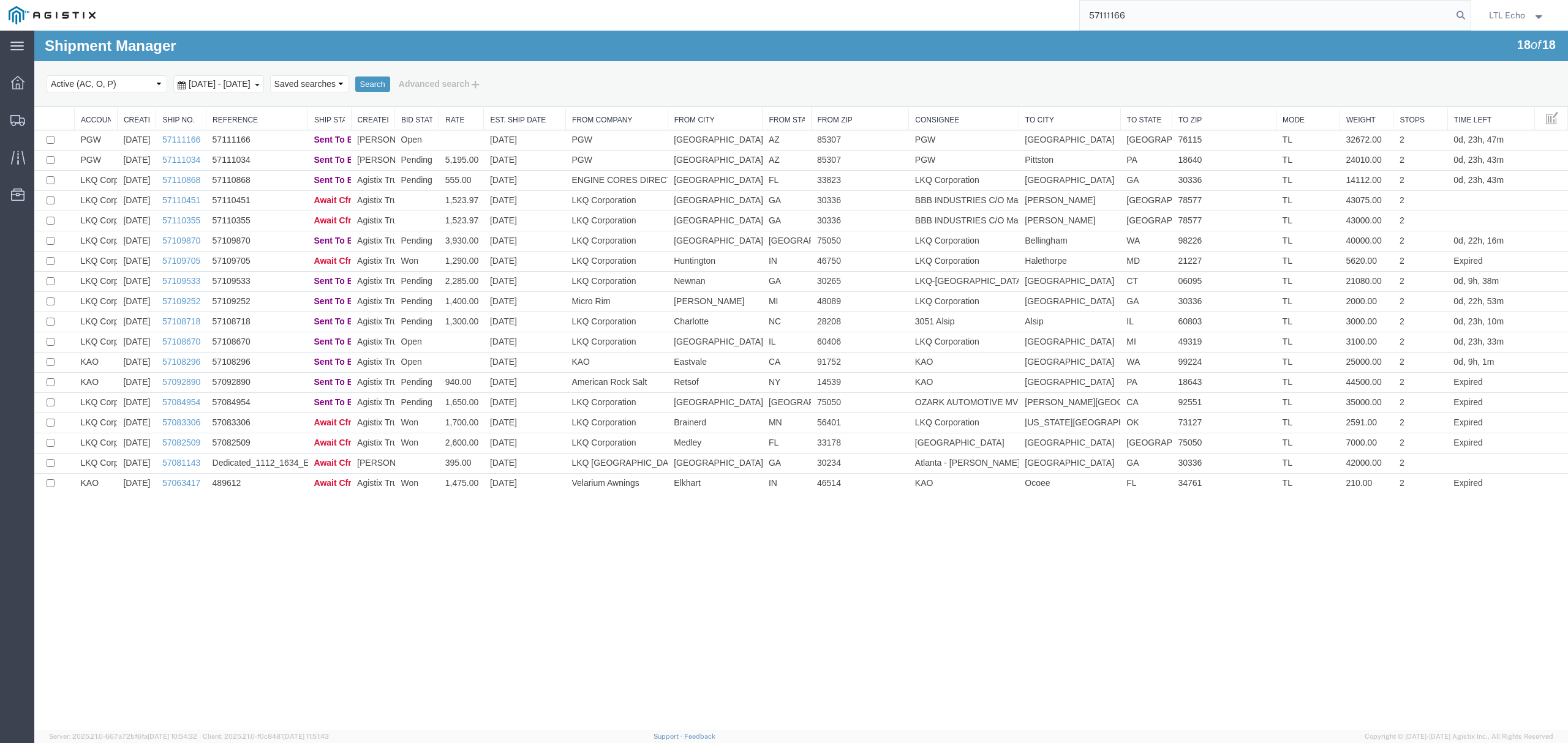
type input "57111166"
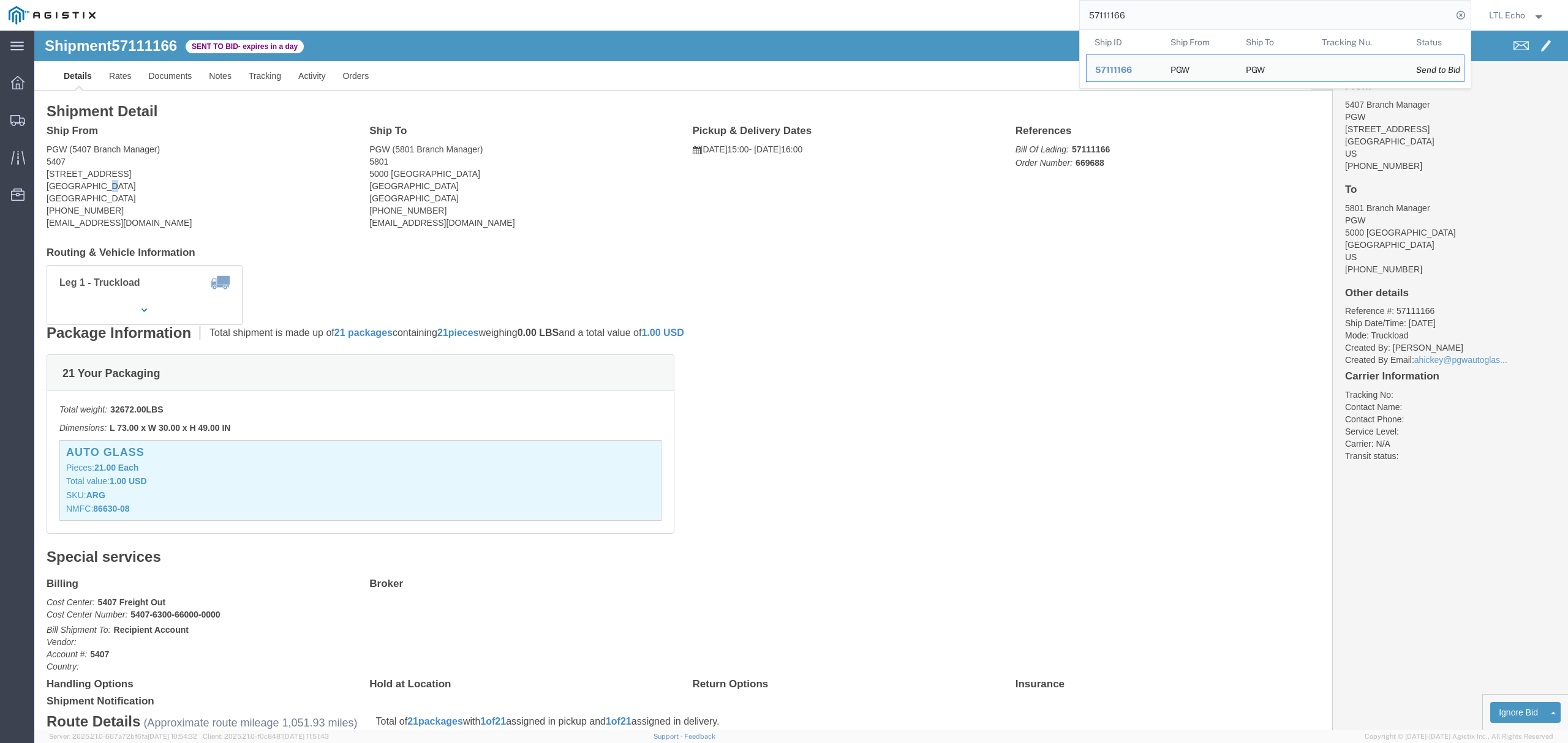
click address "PGW (5407 Branch Manager) [STREET_ADDRESS] [PHONE_NUMBER] [EMAIL_ADDRESS][DOMAI…"
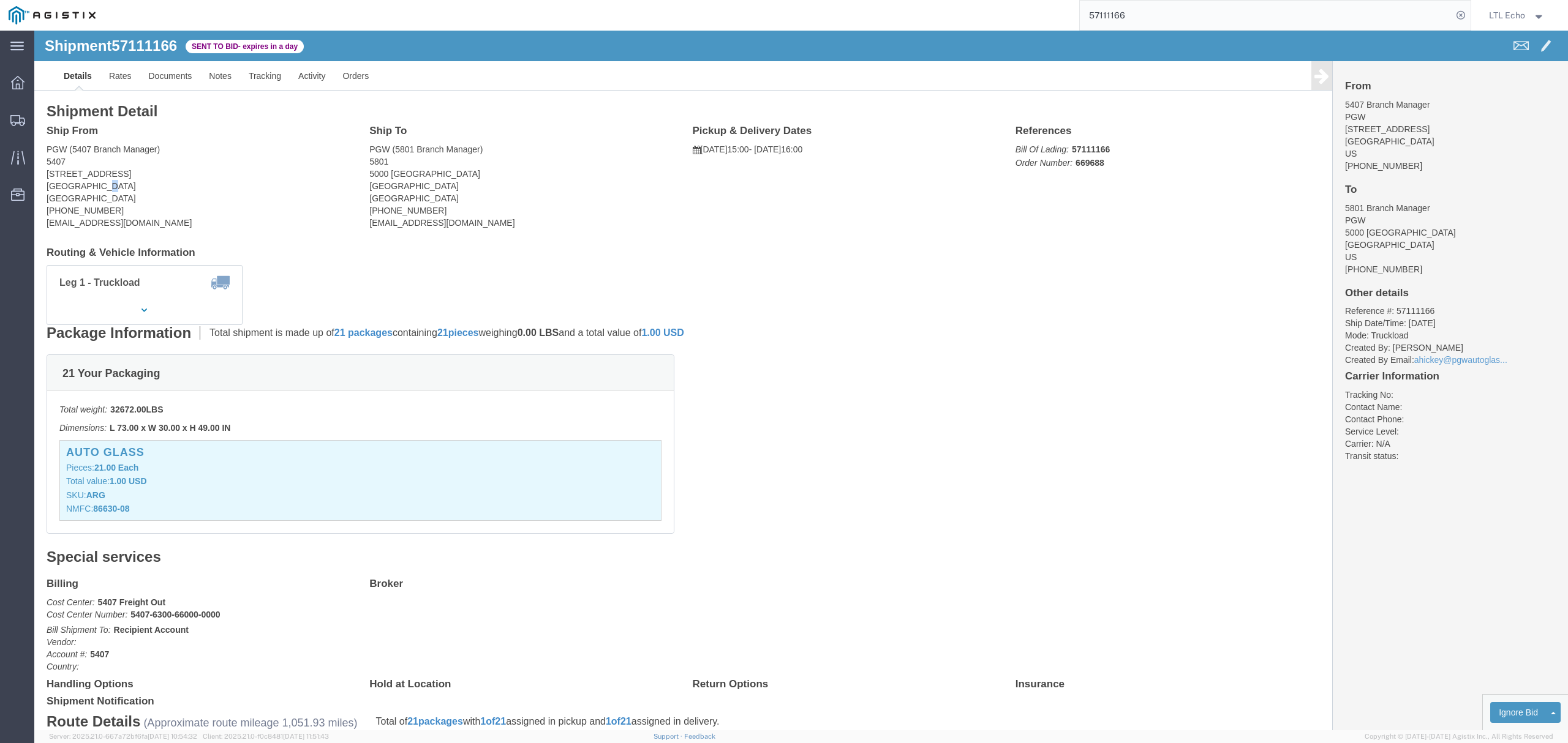
click address "PGW (5407 Branch Manager) [STREET_ADDRESS] [PHONE_NUMBER] [EMAIL_ADDRESS][DOMAI…"
copy address "85307"
click address "PGW (5801 Branch Manager) [STREET_ADDRESS] [PHONE_NUMBER] [EMAIL_ADDRESS][DOMAI…"
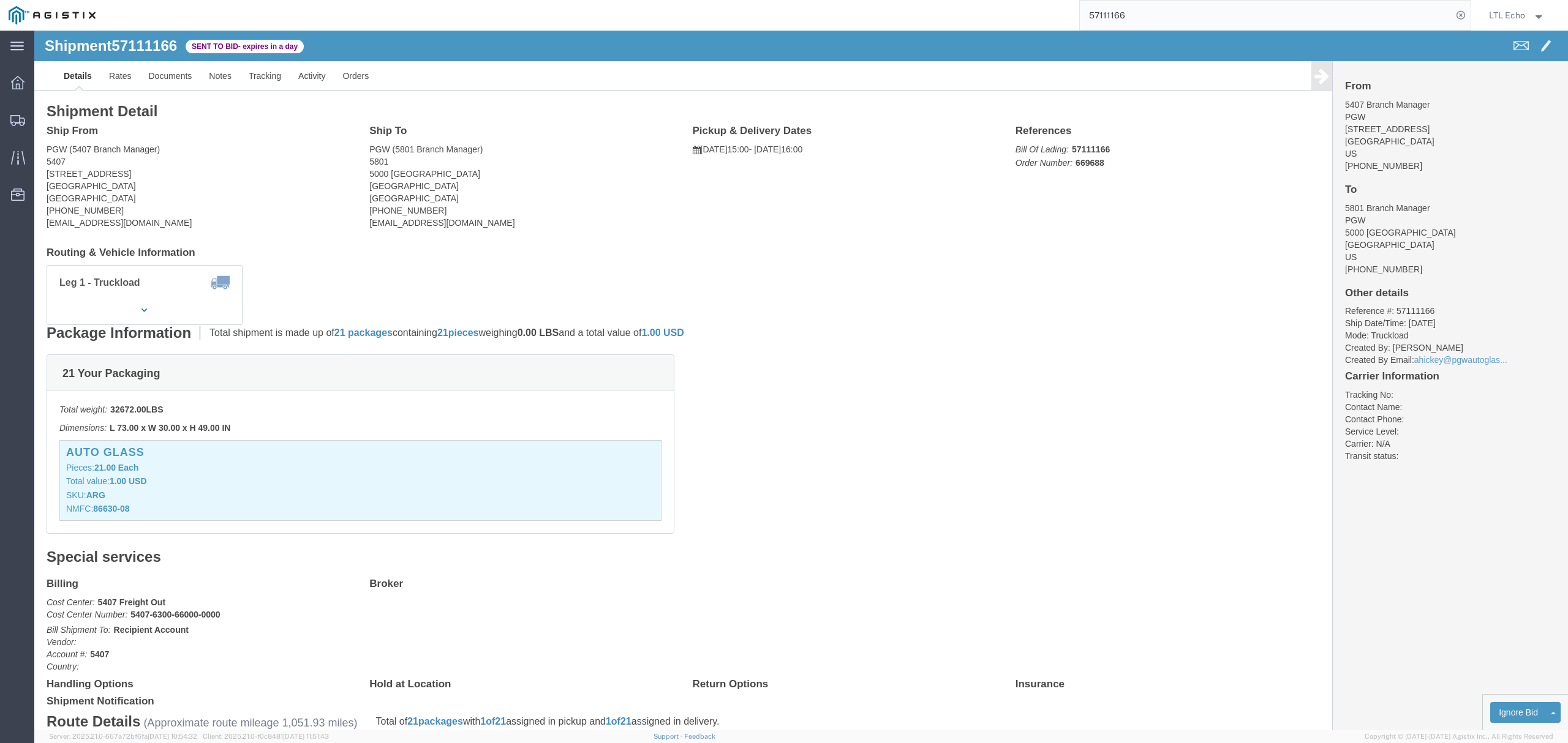
click address "PGW (5801 Branch Manager) [STREET_ADDRESS] [PHONE_NUMBER] [EMAIL_ADDRESS][DOMAI…"
copy address "76115"
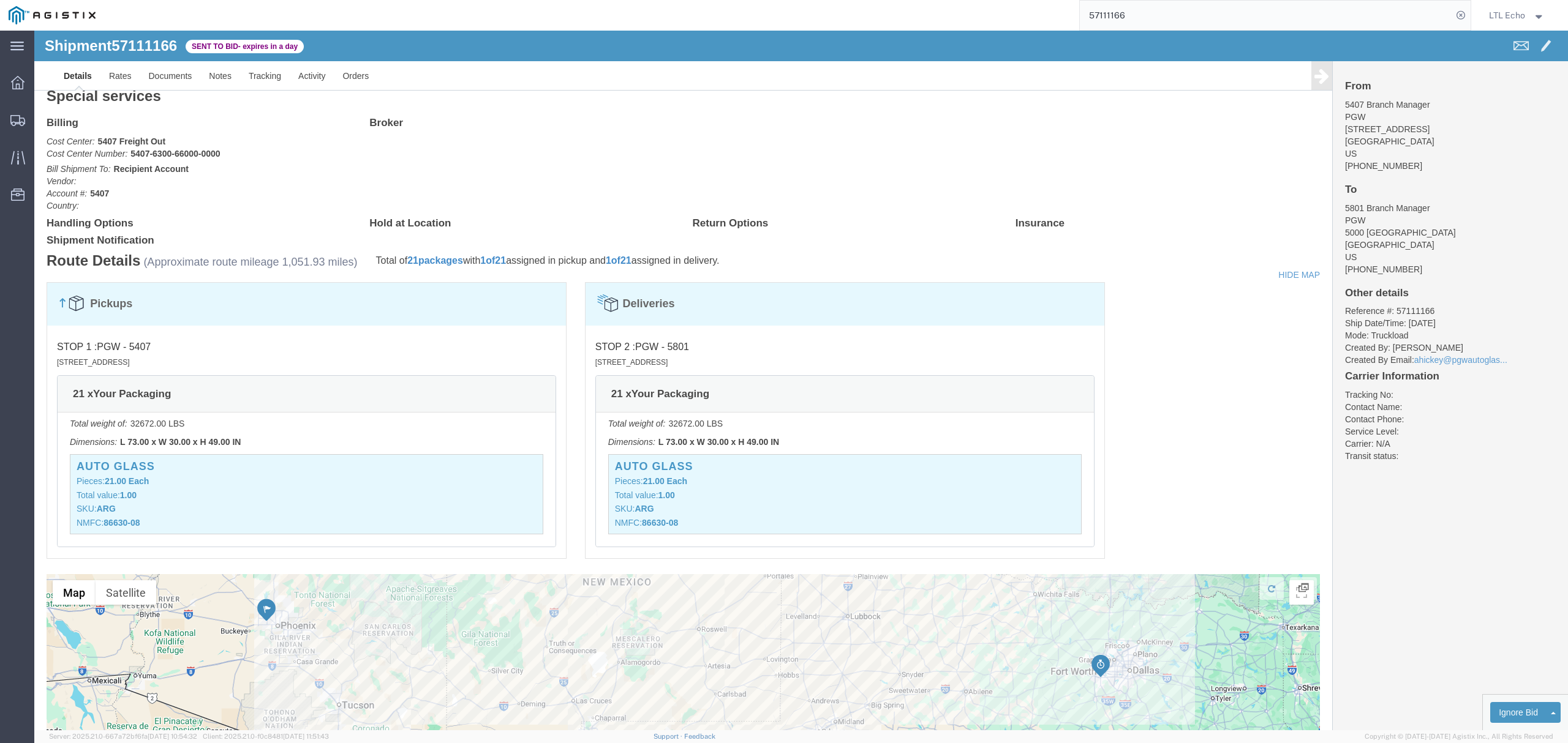
scroll to position [490, 0]
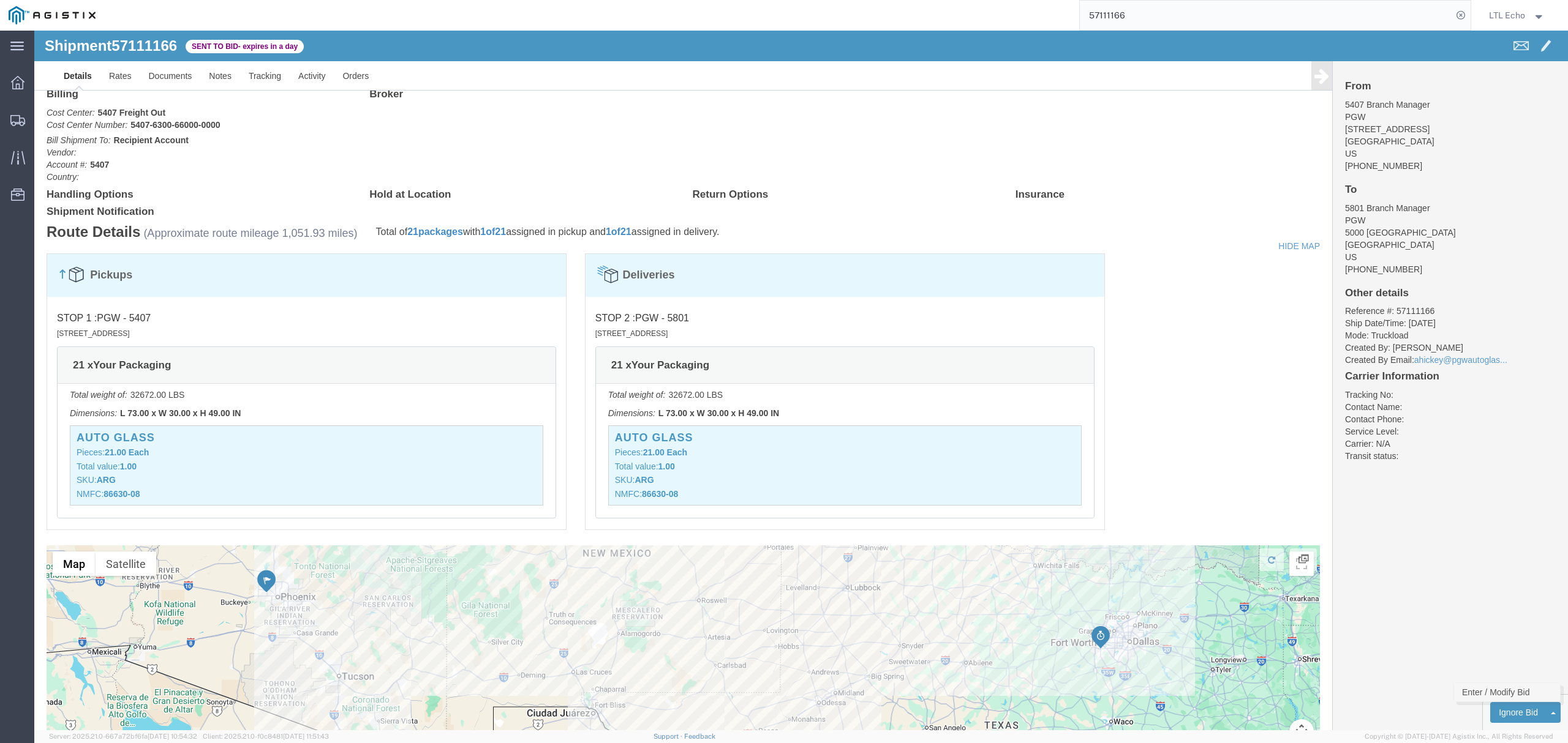
click link "Enter / Modify Bid"
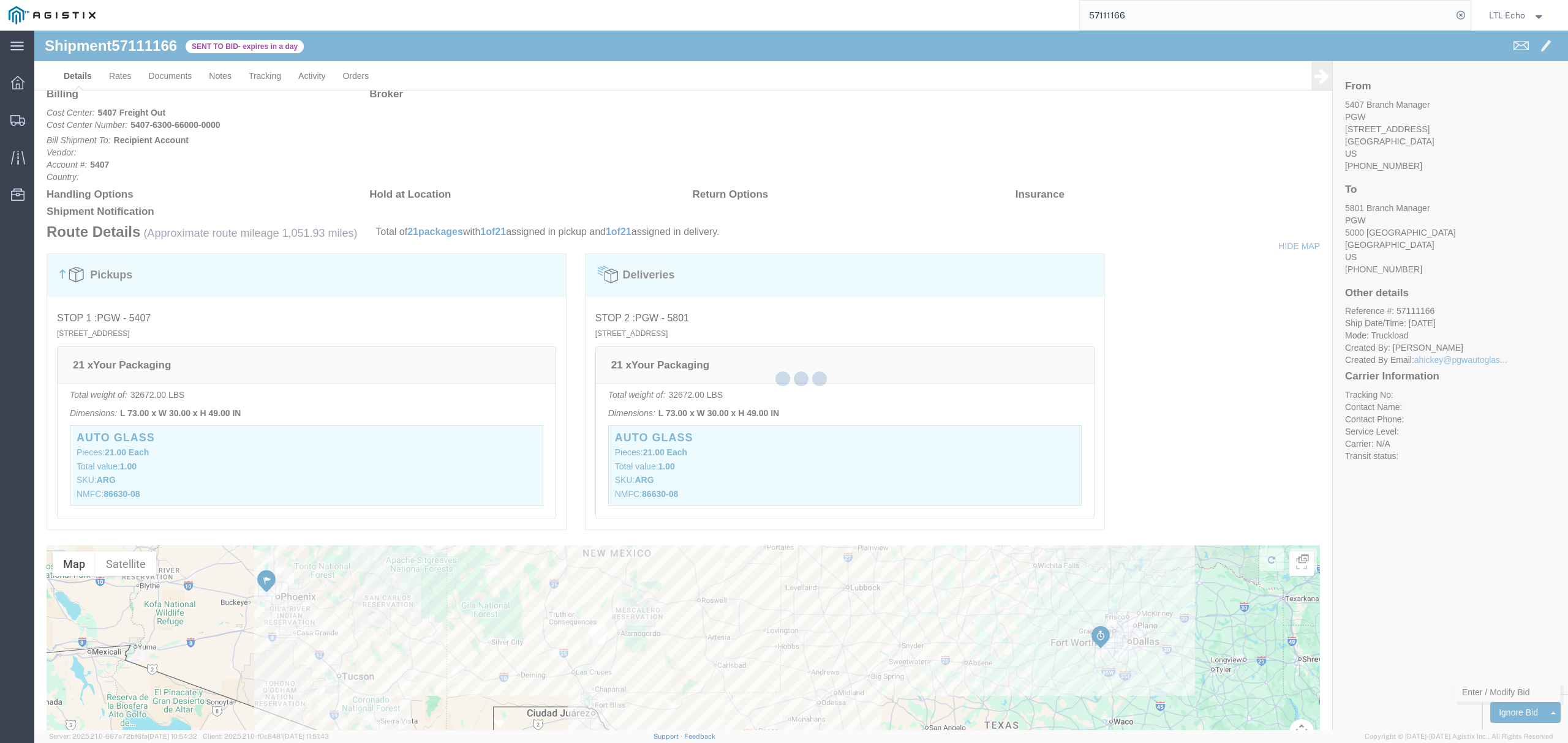
select select "4622"
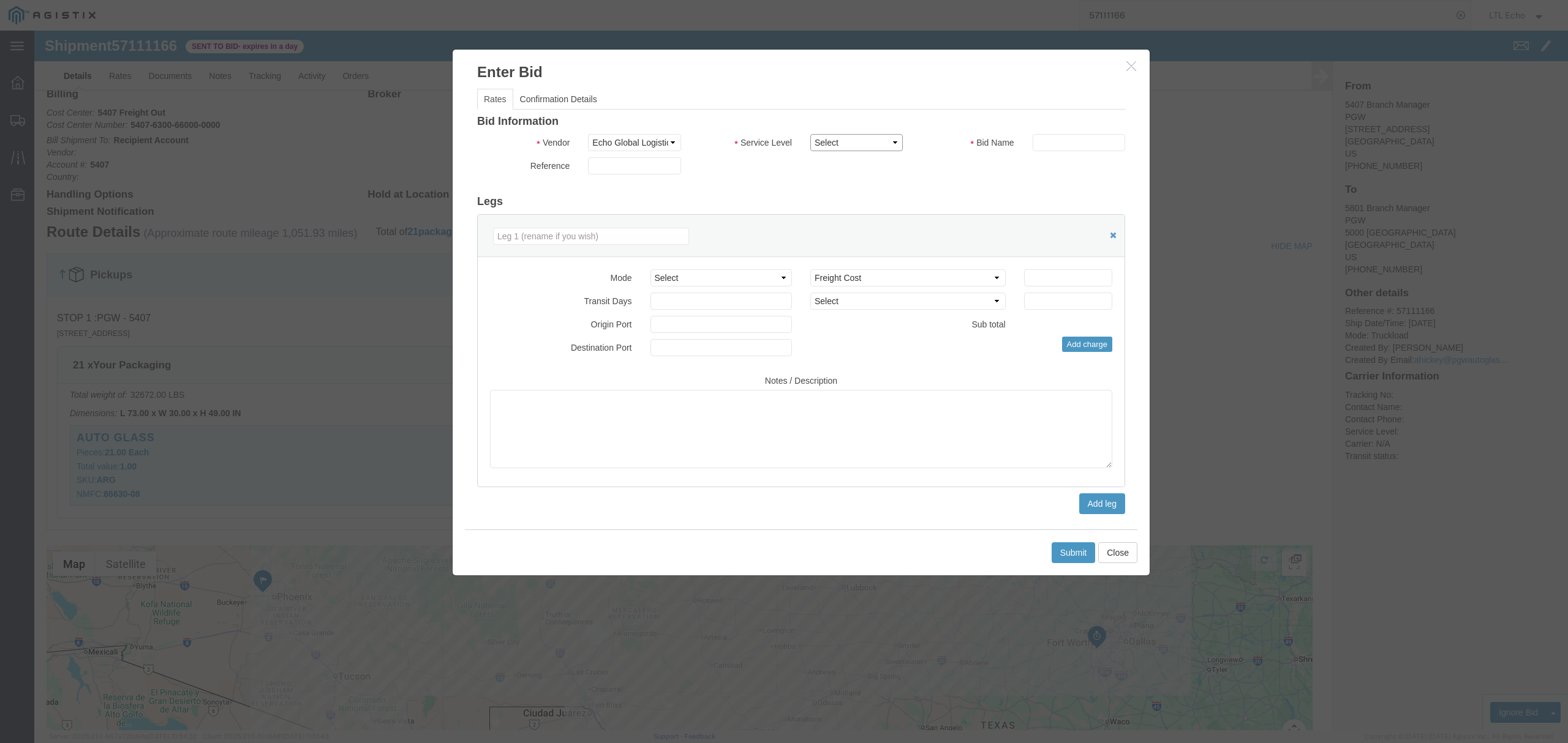
click select "Select Guaranteed Next Day LTL Standard 3-5 Day Rail TL Standard 3 - 5 Day"
select select "13989"
click select "Select Guaranteed Next Day LTL Standard 3-5 Day Rail TL Standard 3 - 5 Day"
click input "text"
type input "5711166"
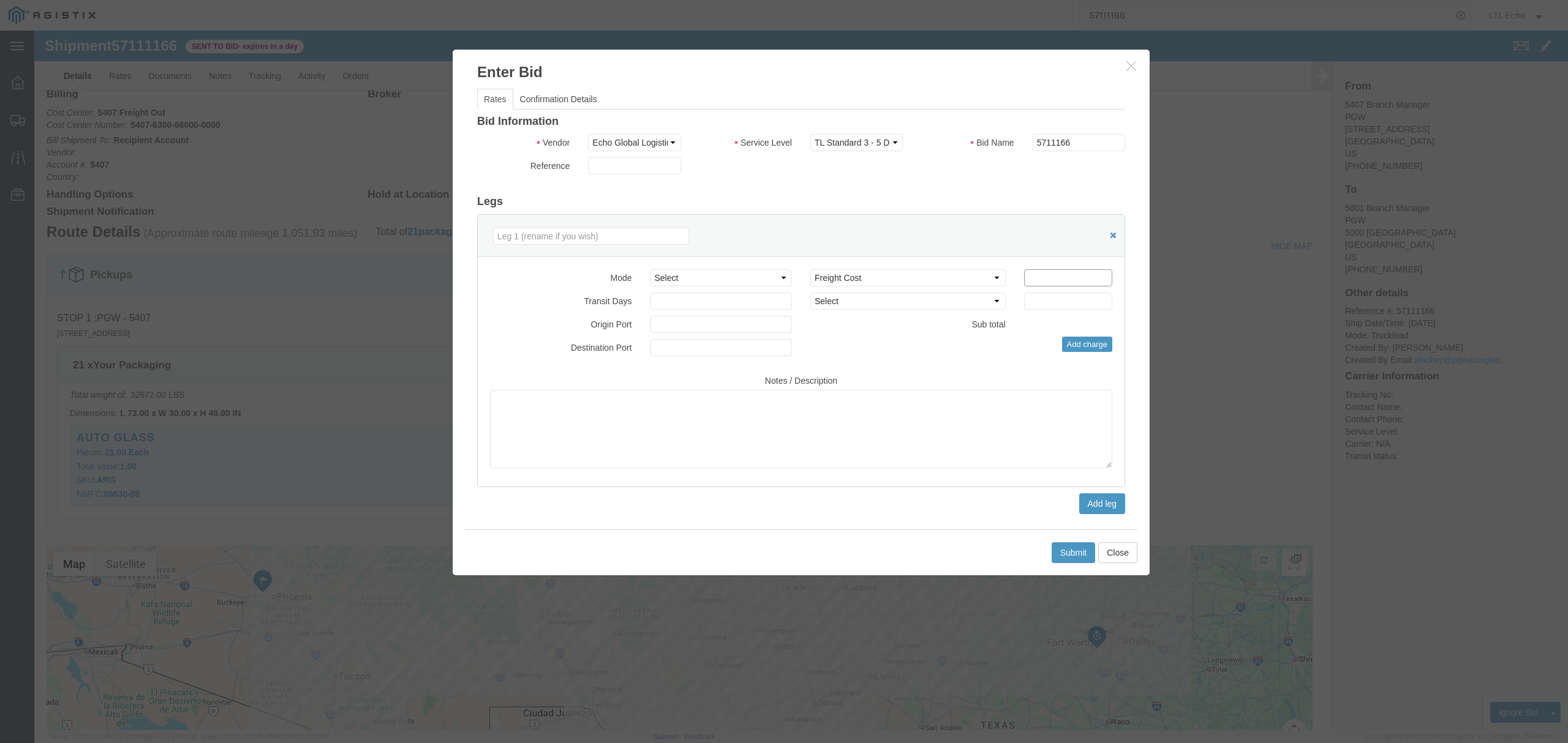
drag, startPoint x: 1055, startPoint y: 250, endPoint x: 1061, endPoint y: 222, distance: 28.6
click input "number"
type input "2255"
click button "Submit"
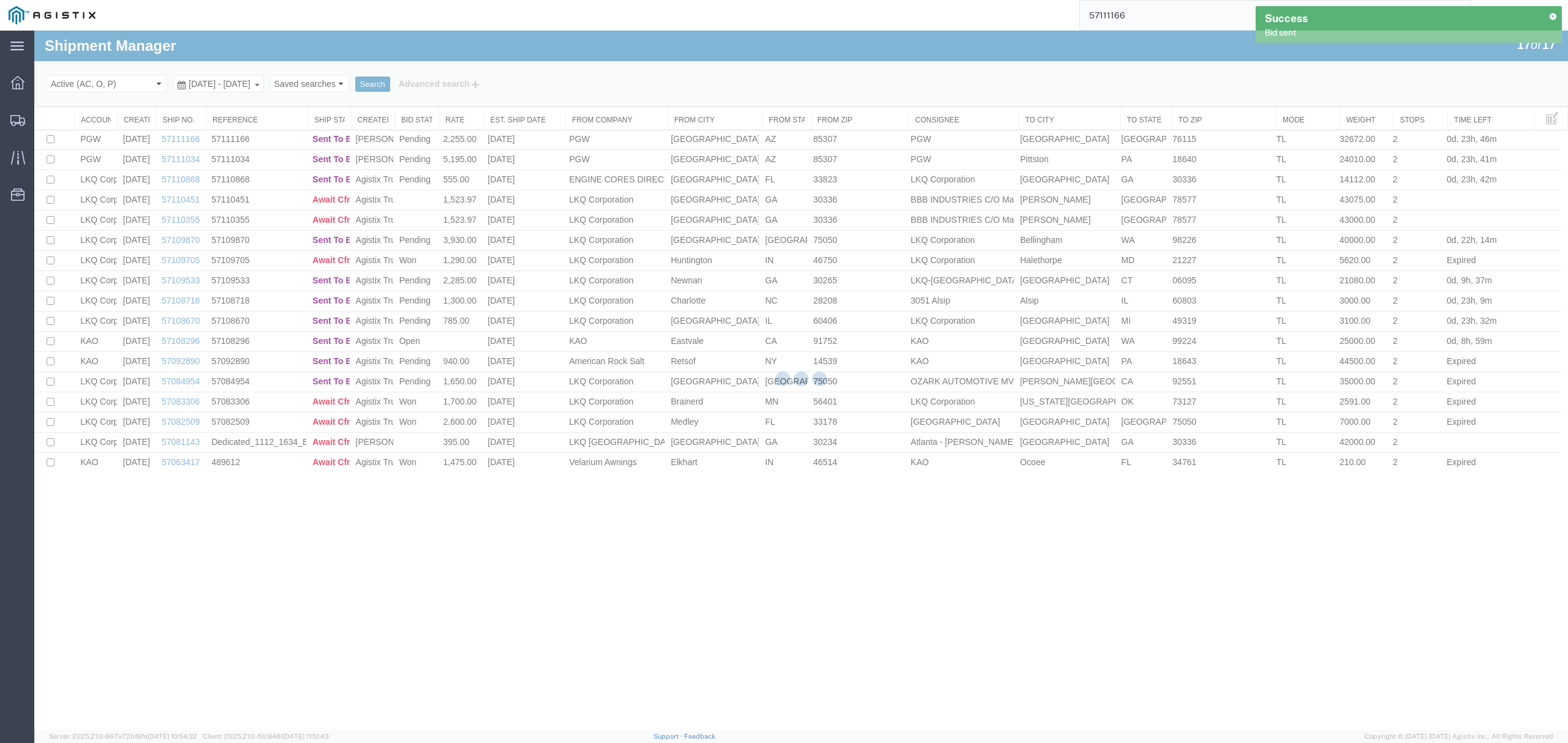
scroll to position [0, 0]
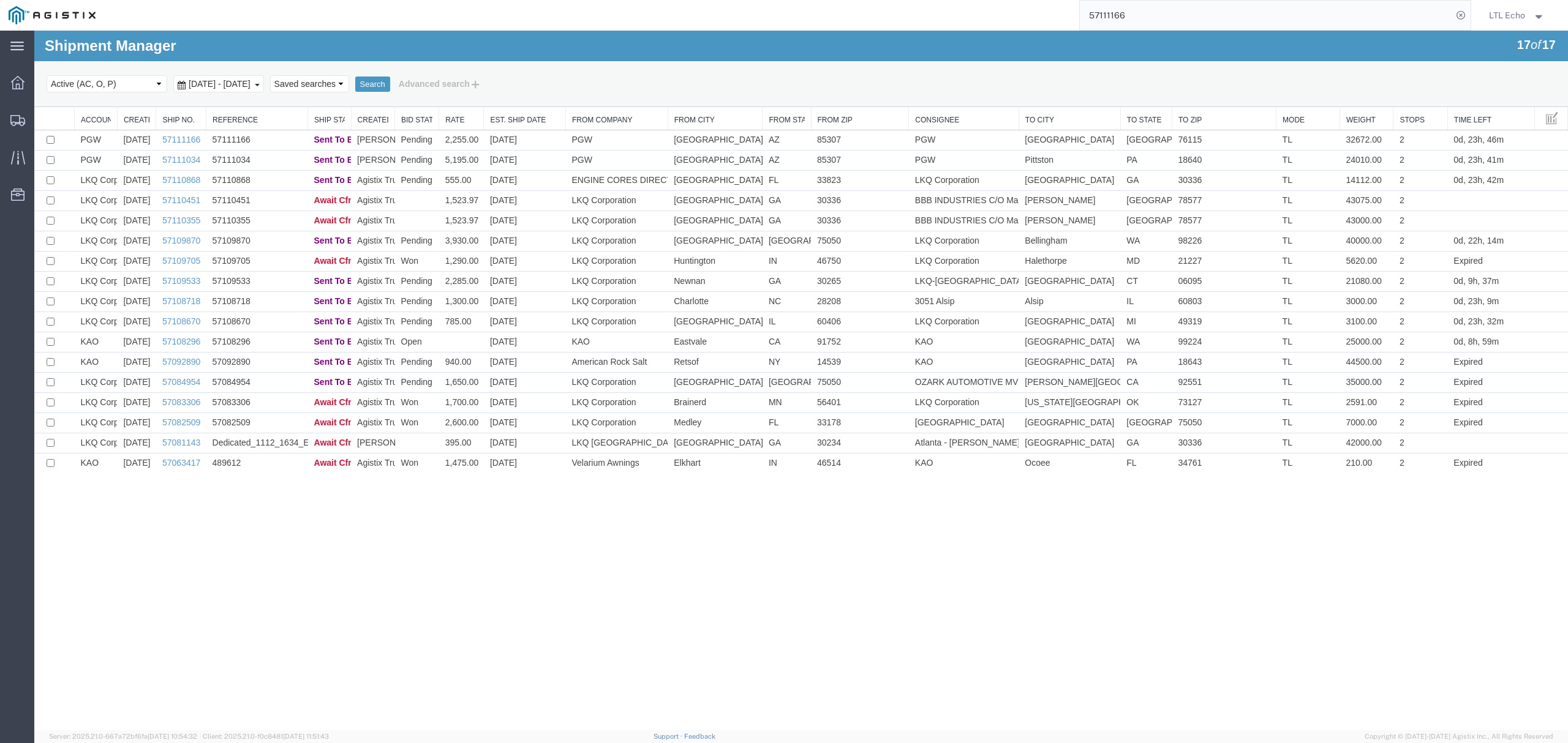
click at [280, 619] on div "Shipment Manager 17 of 17 Search Select status Active (AC, O, P) All Approved A…" at bounding box center [801, 381] width 1534 height 701
